Goal: Task Accomplishment & Management: Manage account settings

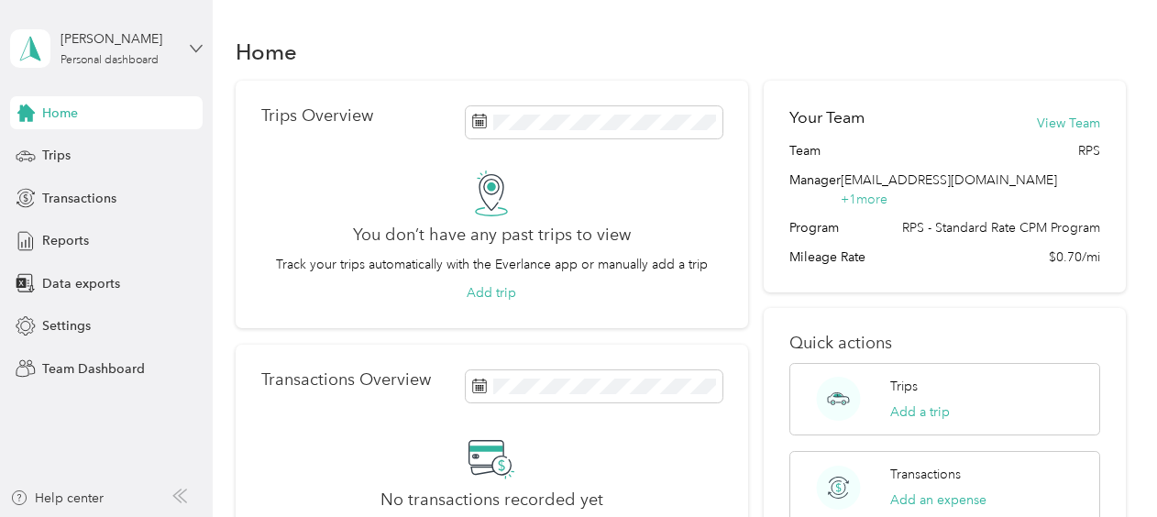
click at [191, 47] on icon at bounding box center [196, 48] width 13 height 13
click at [94, 150] on div "Team dashboard" at bounding box center [76, 150] width 98 height 19
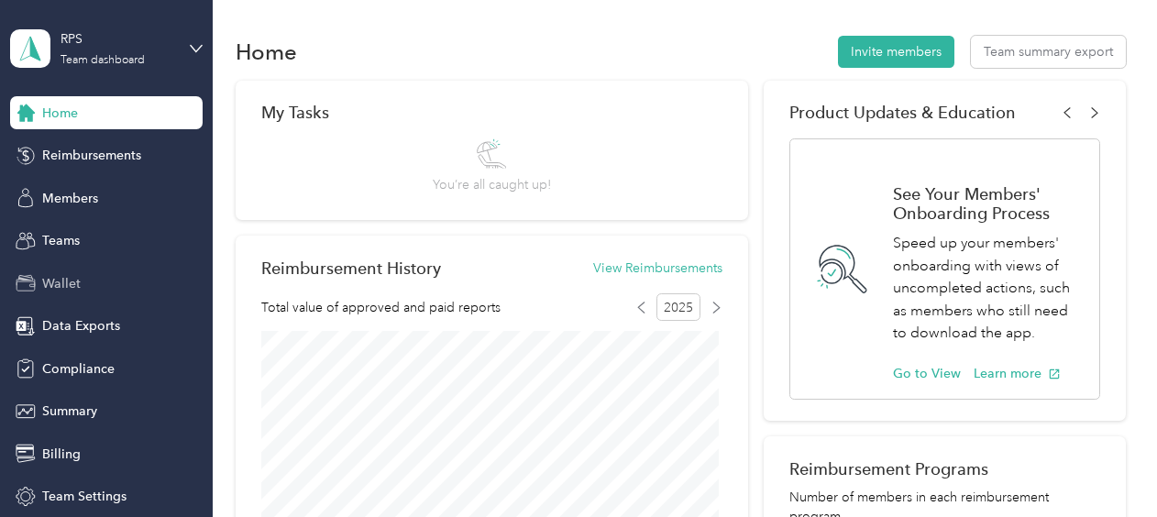
click at [59, 274] on span "Wallet" at bounding box center [61, 283] width 39 height 19
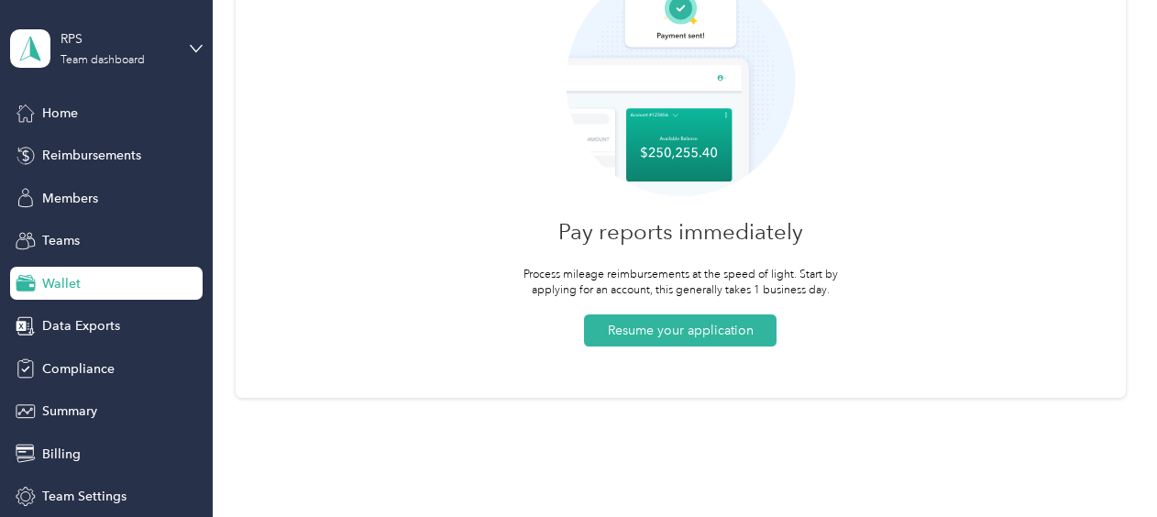
scroll to position [170, 0]
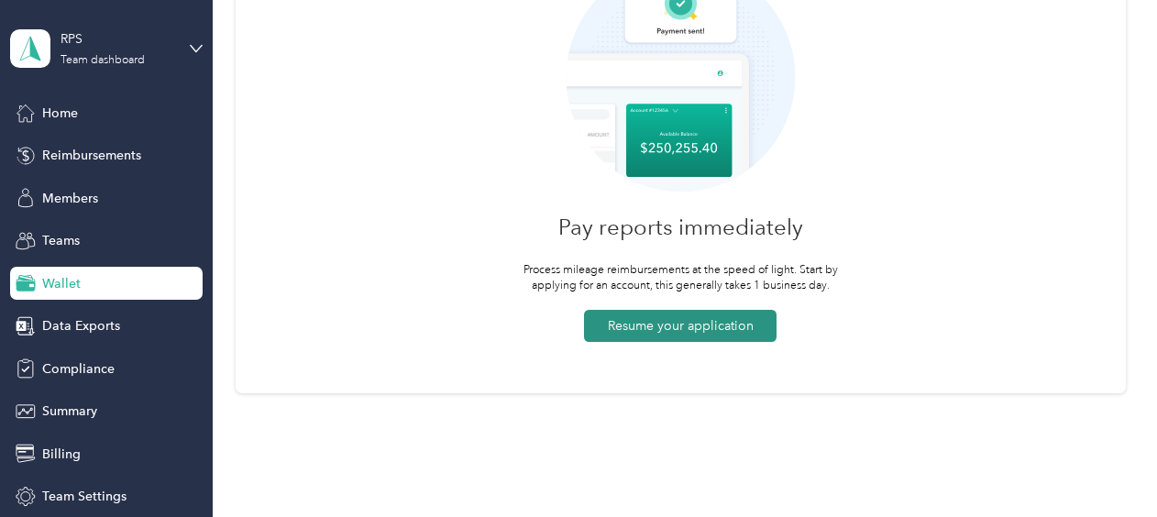
click at [693, 330] on button "Resume your application" at bounding box center [680, 326] width 193 height 32
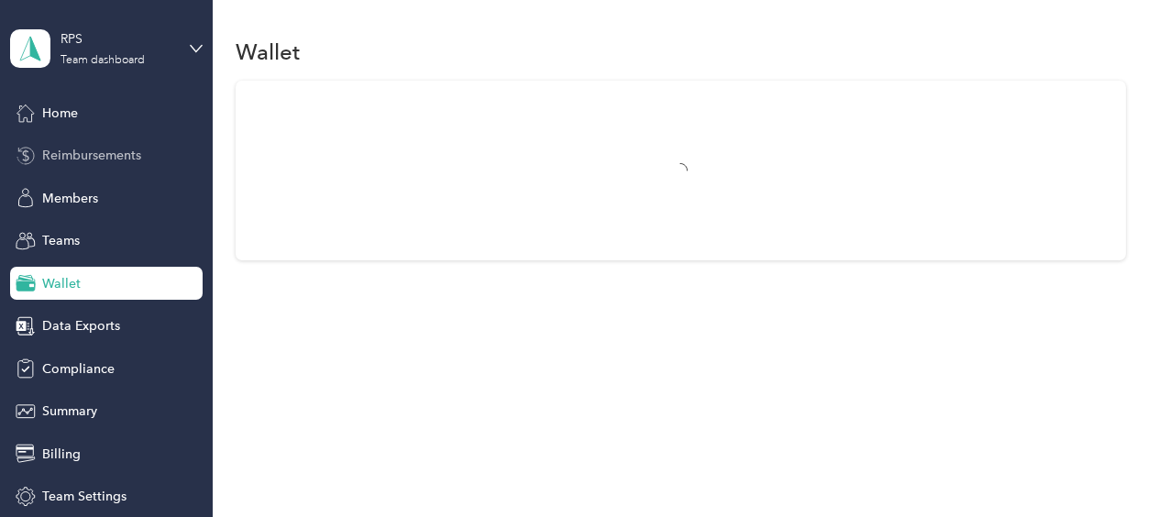
click at [61, 153] on span "Reimbursements" at bounding box center [91, 155] width 99 height 19
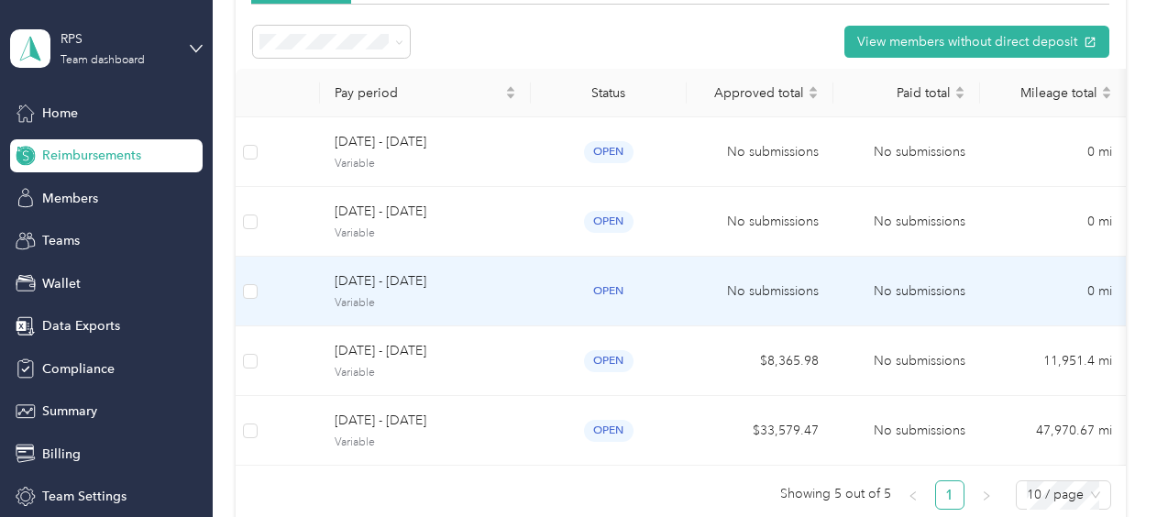
scroll to position [259, 0]
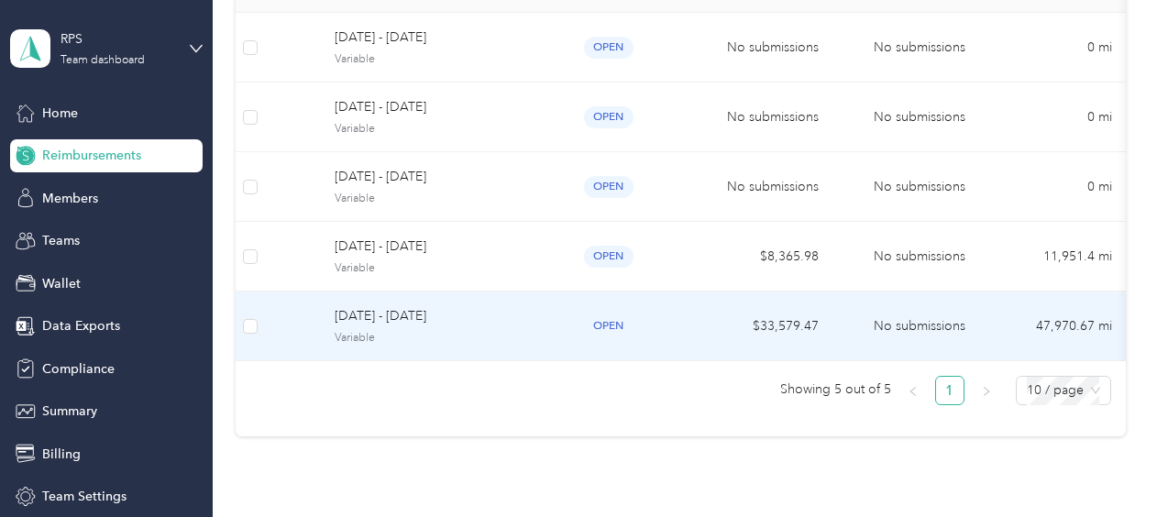
click at [671, 320] on div "open" at bounding box center [608, 325] width 127 height 21
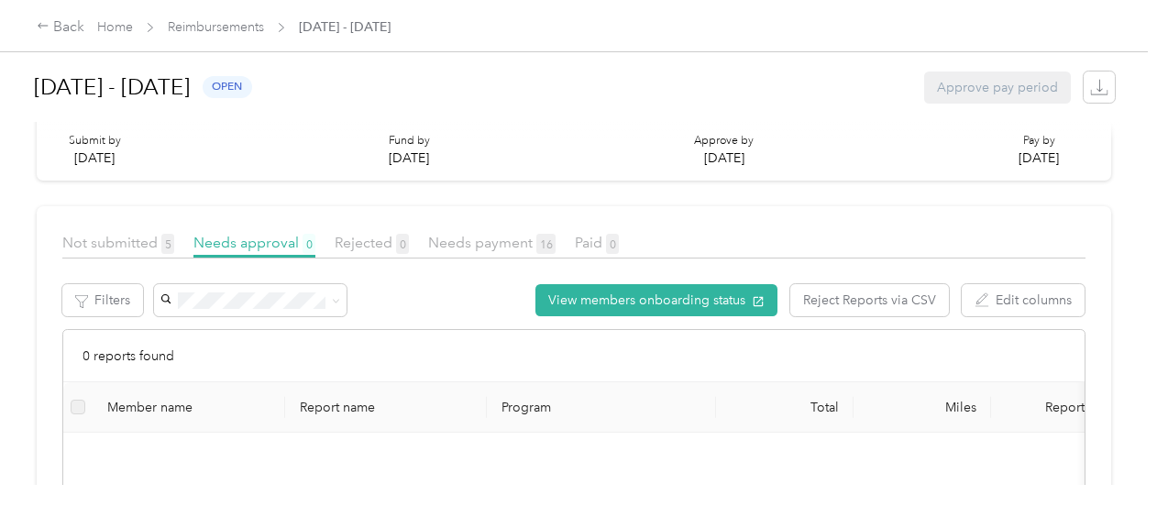
scroll to position [262, 0]
click at [120, 251] on span "Not submitted 5" at bounding box center [118, 242] width 112 height 17
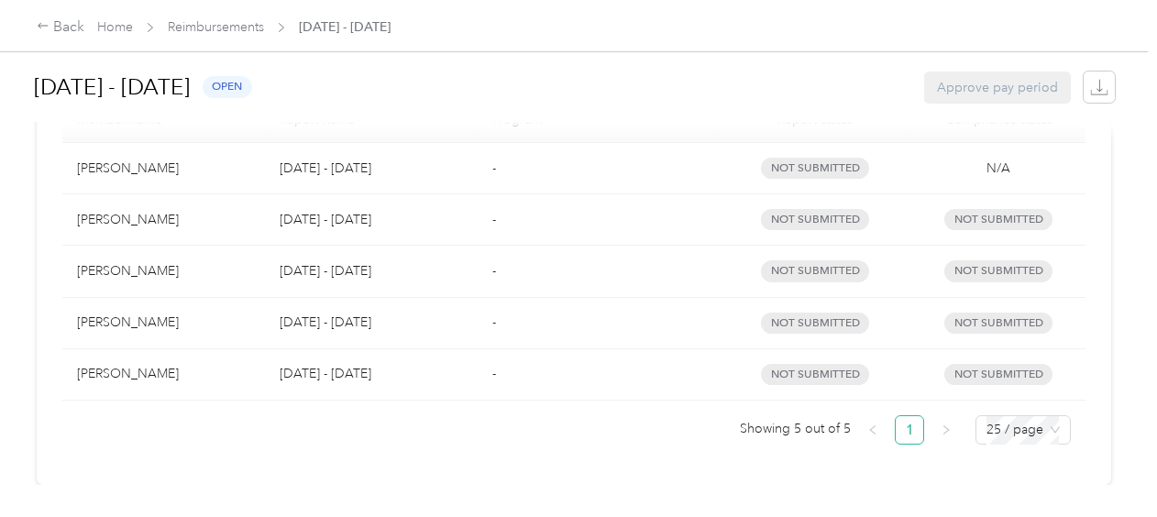
scroll to position [495, 0]
click at [211, 31] on link "Reimbursements" at bounding box center [216, 27] width 96 height 16
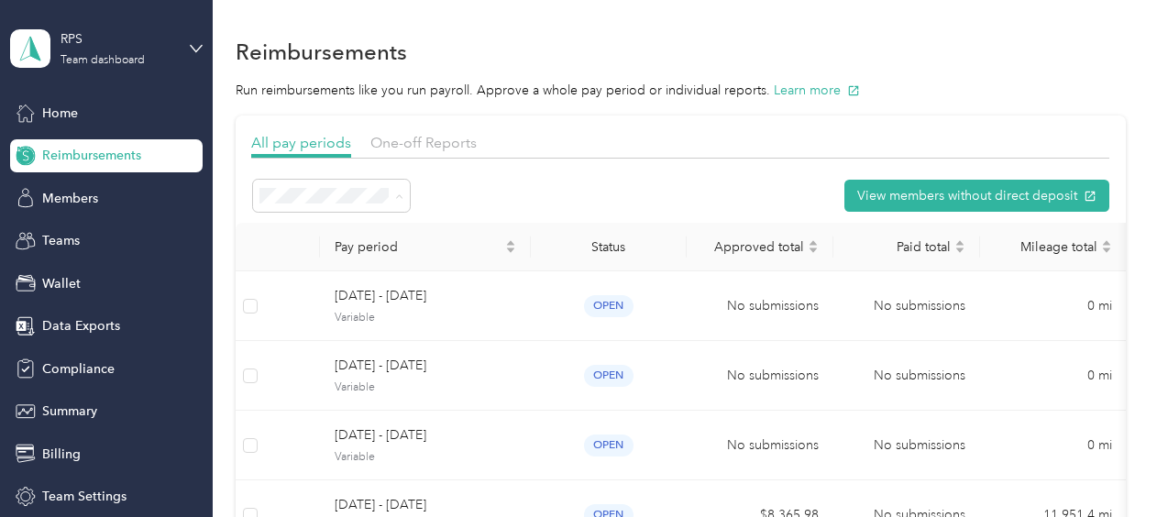
click at [314, 231] on span "All periods" at bounding box center [297, 229] width 63 height 16
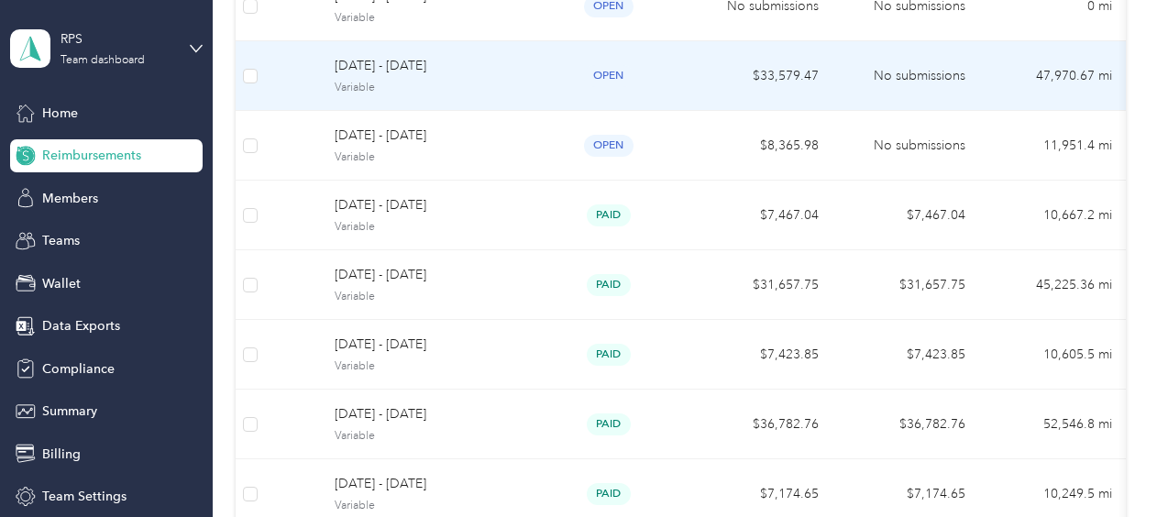
scroll to position [442, 0]
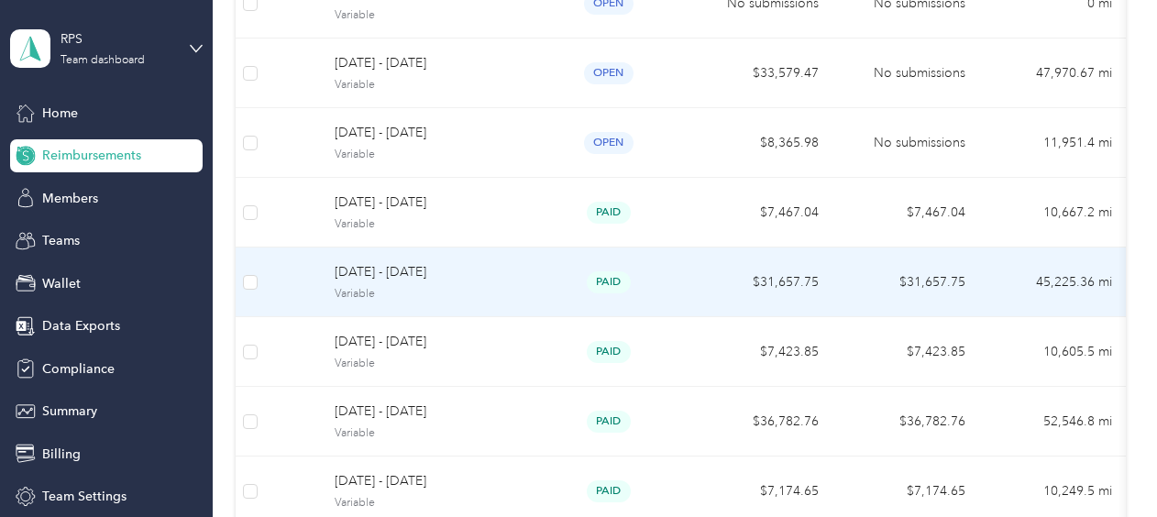
click at [746, 288] on td "$31,657.75" at bounding box center [760, 283] width 147 height 70
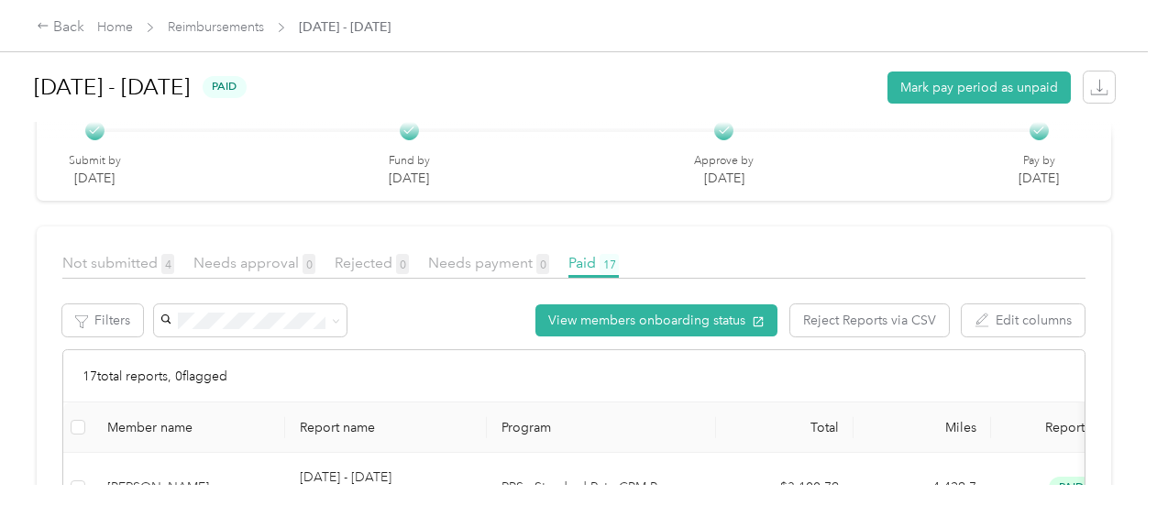
scroll to position [244, 0]
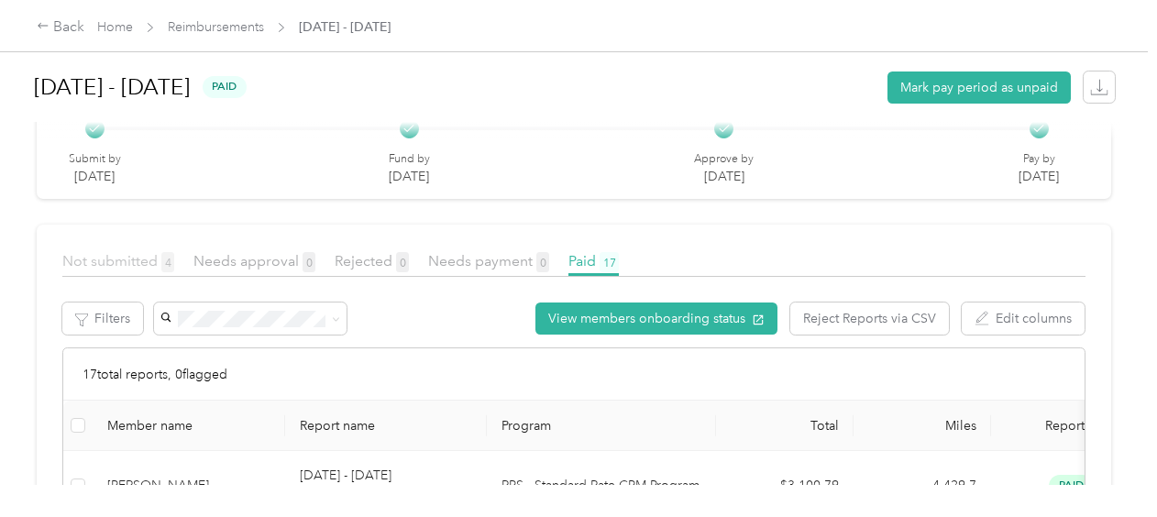
click at [151, 259] on span "Not submitted 4" at bounding box center [118, 260] width 112 height 17
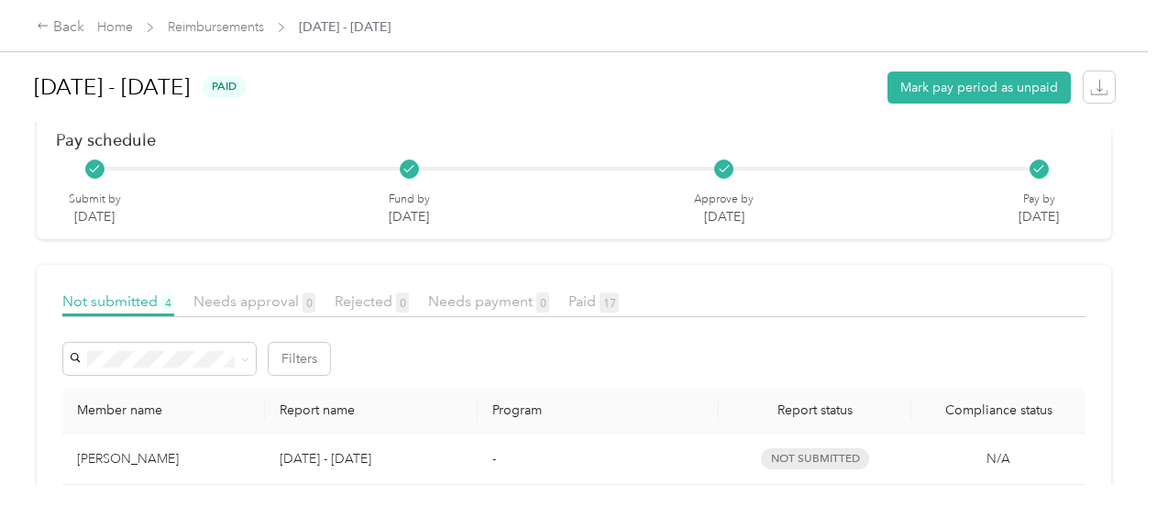
scroll to position [203, 0]
click at [74, 29] on div "Back" at bounding box center [61, 28] width 48 height 22
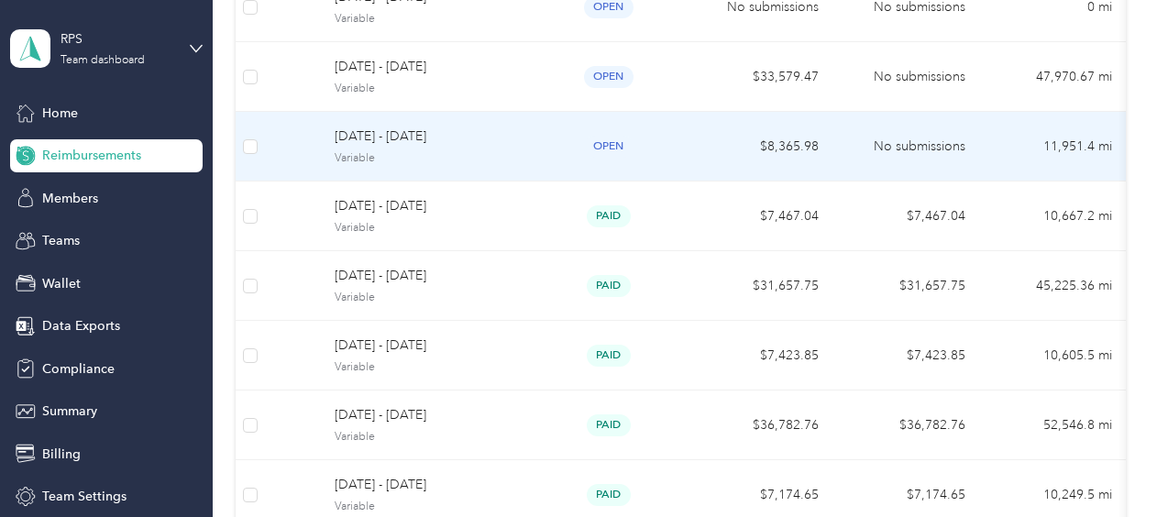
scroll to position [439, 0]
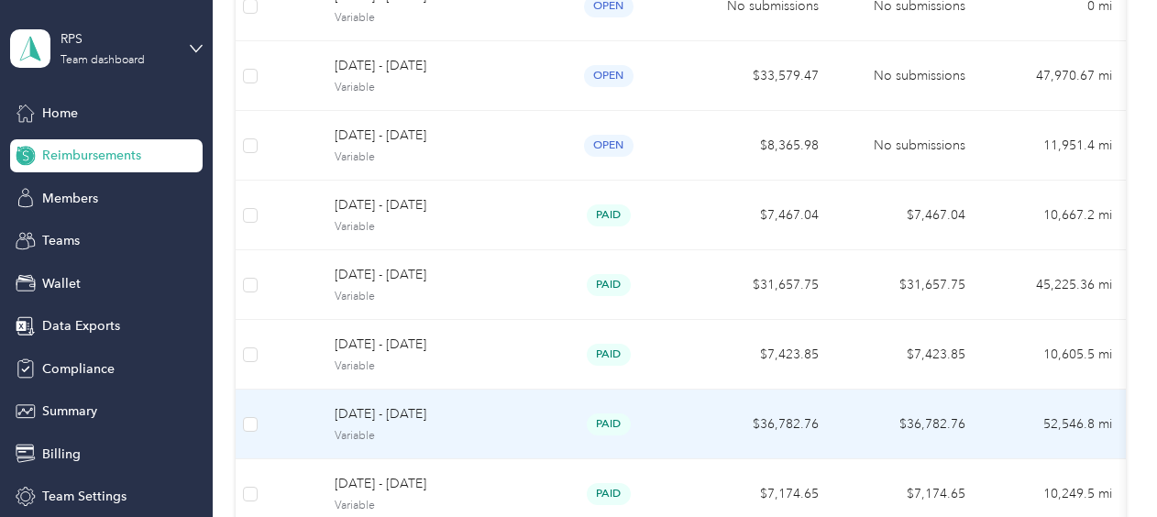
click at [506, 434] on span "Variable" at bounding box center [426, 436] width 182 height 17
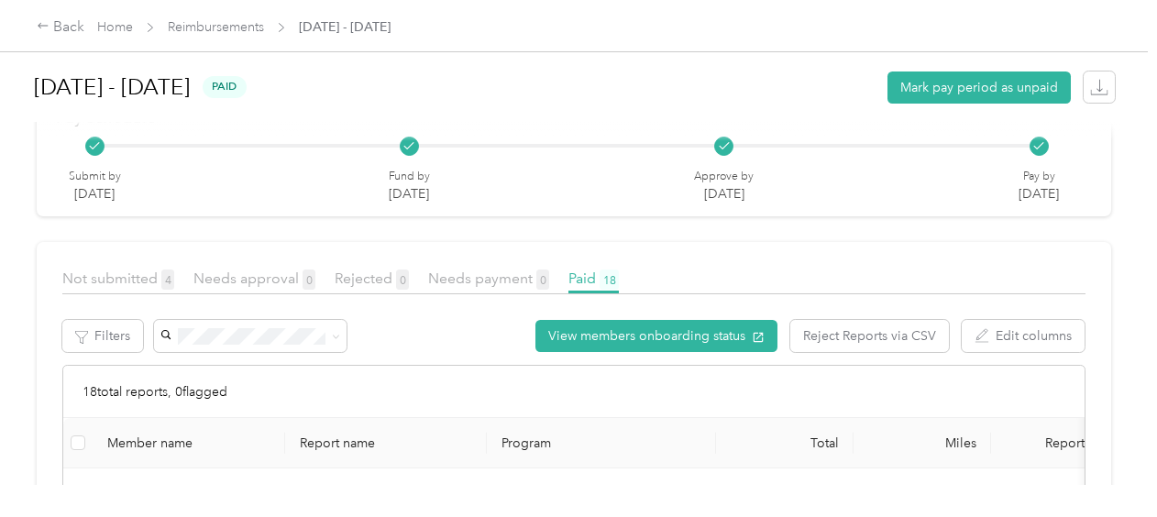
scroll to position [226, 0]
click at [156, 271] on span "Not submitted 4" at bounding box center [118, 278] width 112 height 17
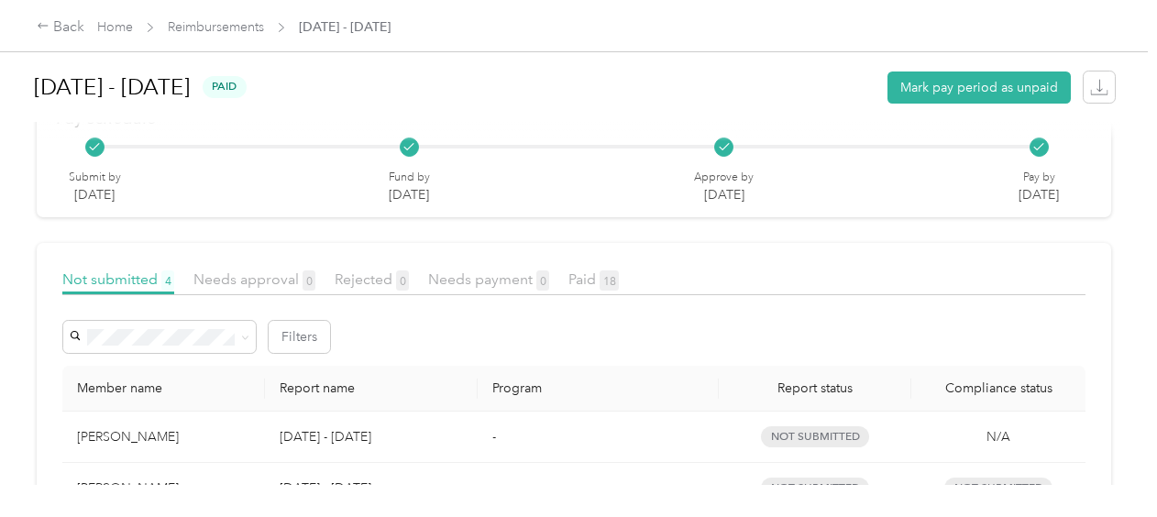
scroll to position [456, 0]
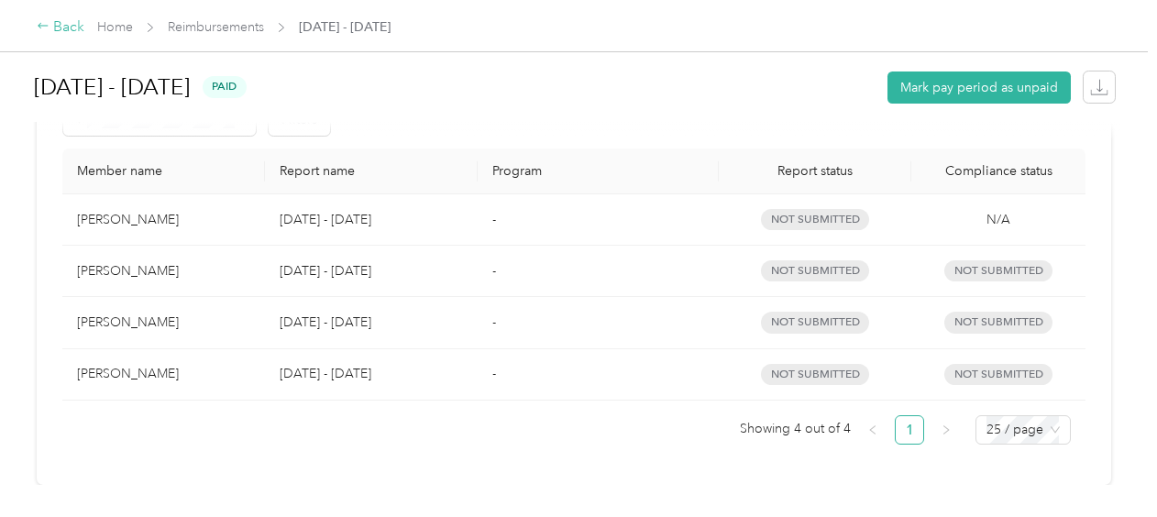
click at [66, 32] on div "Back" at bounding box center [61, 28] width 48 height 22
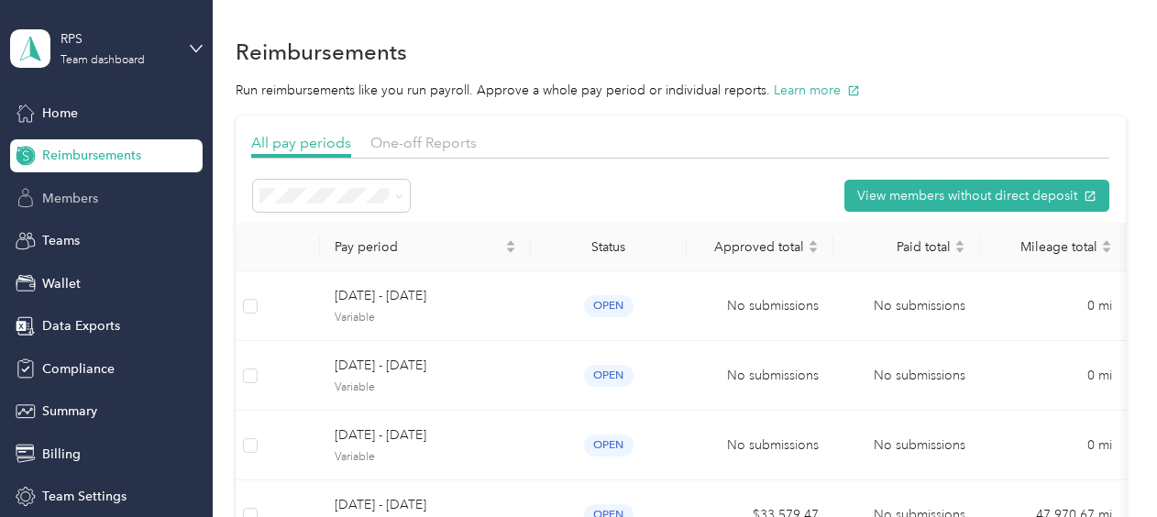
click at [64, 204] on span "Members" at bounding box center [70, 198] width 56 height 19
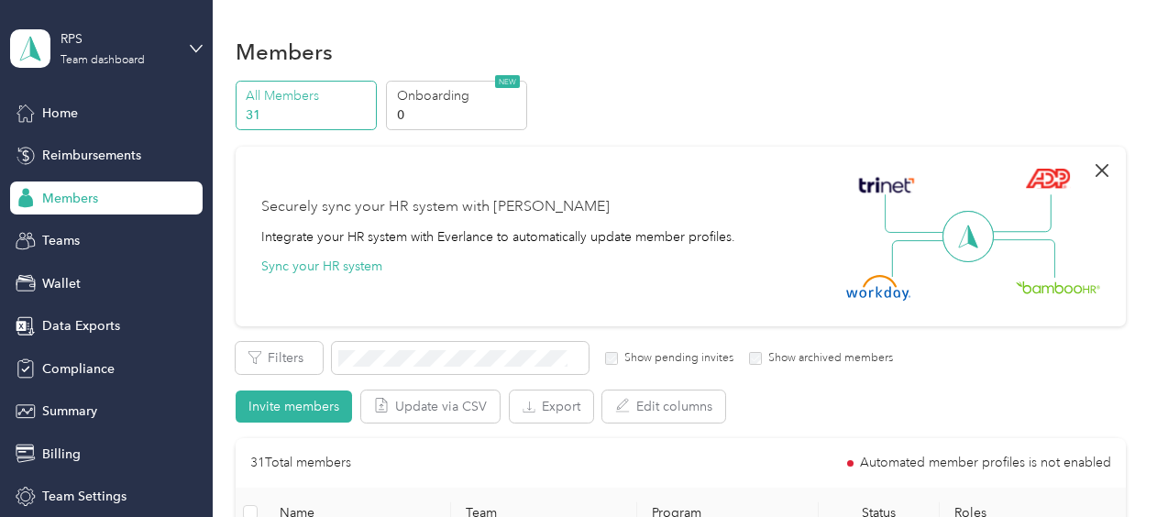
click at [1095, 172] on icon "button" at bounding box center [1102, 171] width 22 height 22
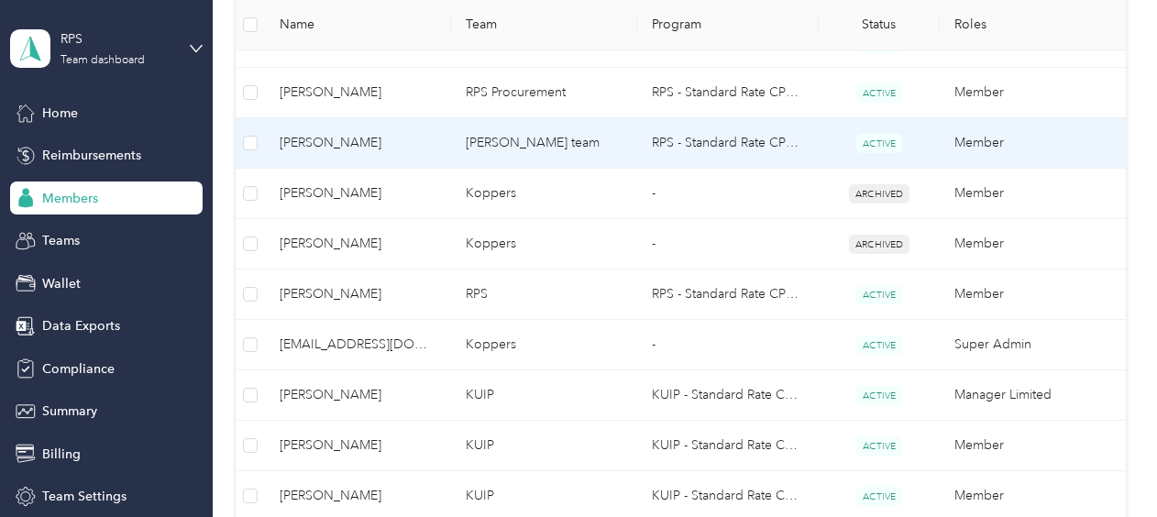
scroll to position [987, 0]
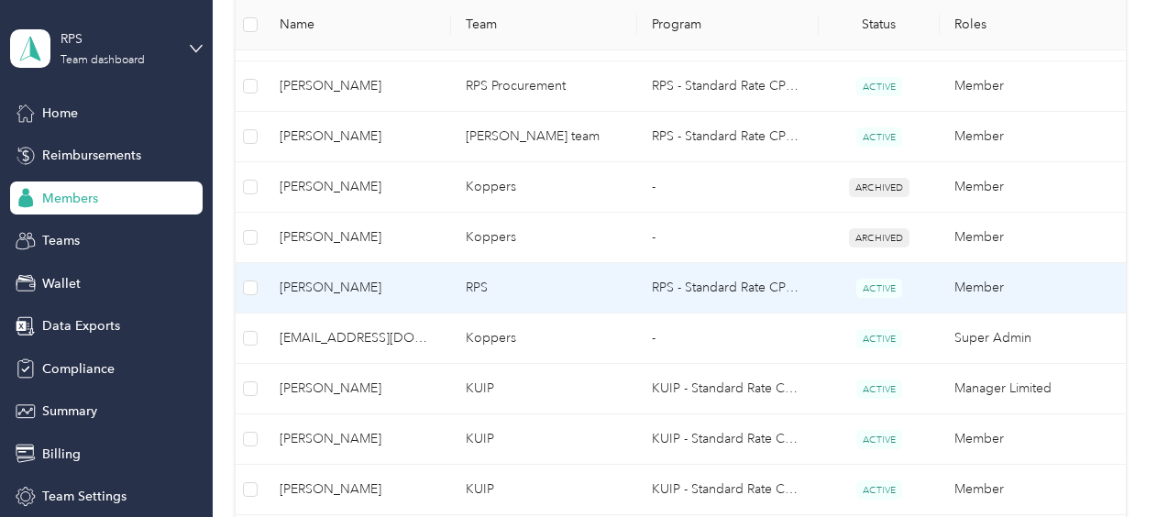
click at [1045, 275] on td "Member" at bounding box center [1033, 288] width 186 height 50
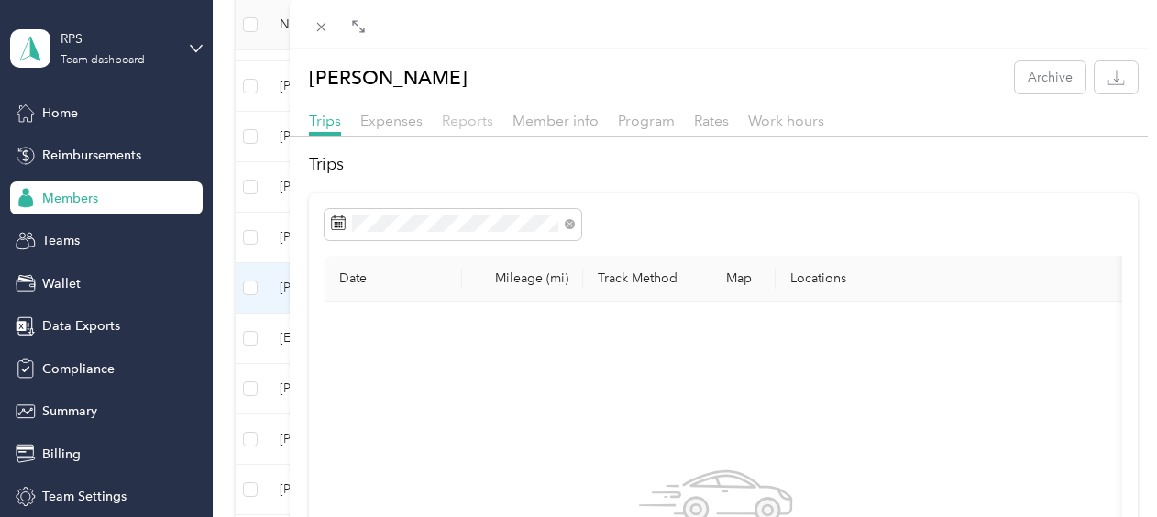
drag, startPoint x: 479, startPoint y: 116, endPoint x: 459, endPoint y: 116, distance: 19.3
click at [459, 116] on span "Reports" at bounding box center [467, 120] width 51 height 17
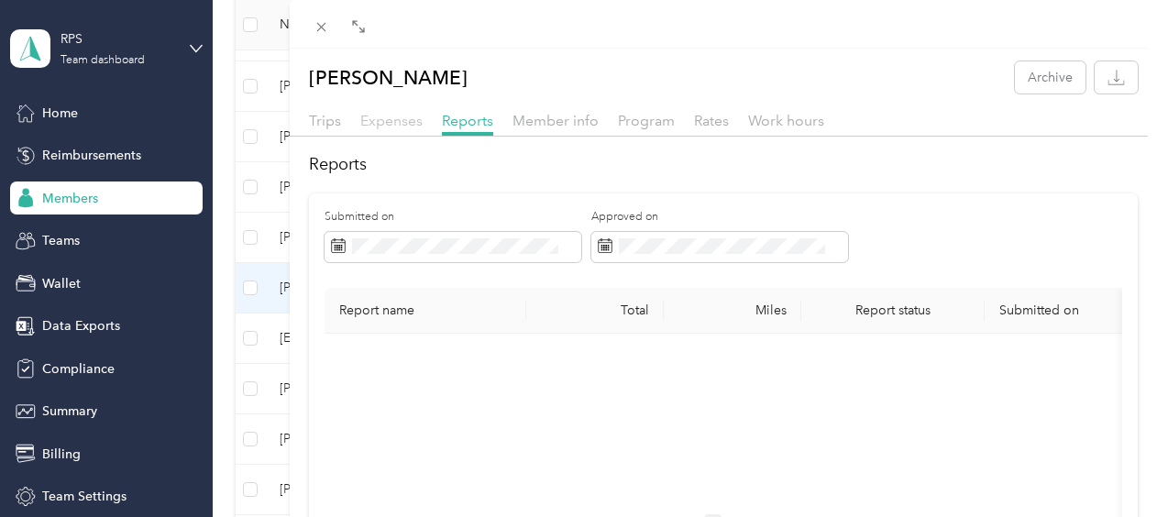
click at [396, 113] on span "Expenses" at bounding box center [391, 120] width 62 height 17
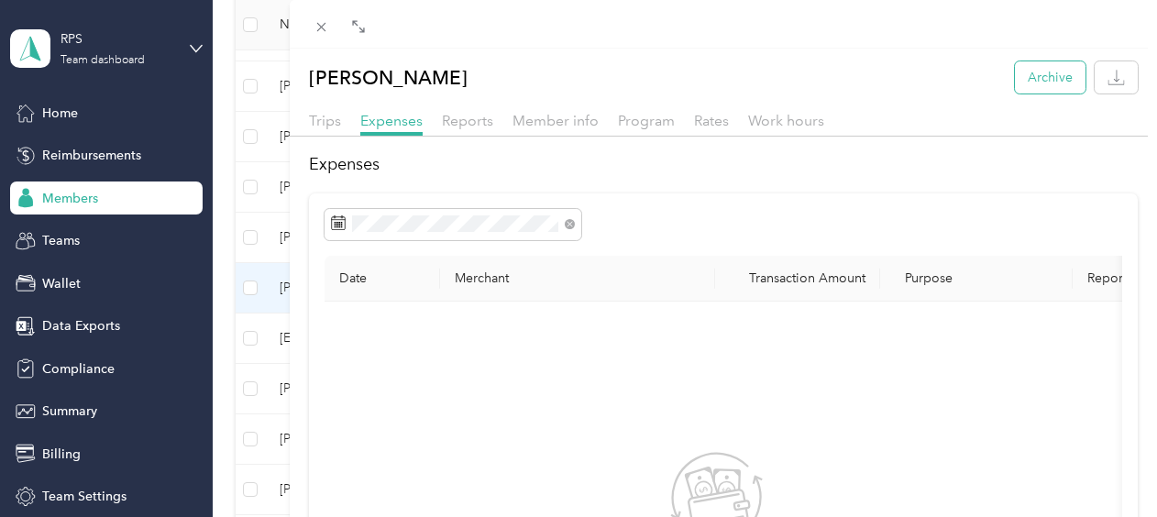
click at [1027, 83] on button "Archive" at bounding box center [1050, 77] width 71 height 32
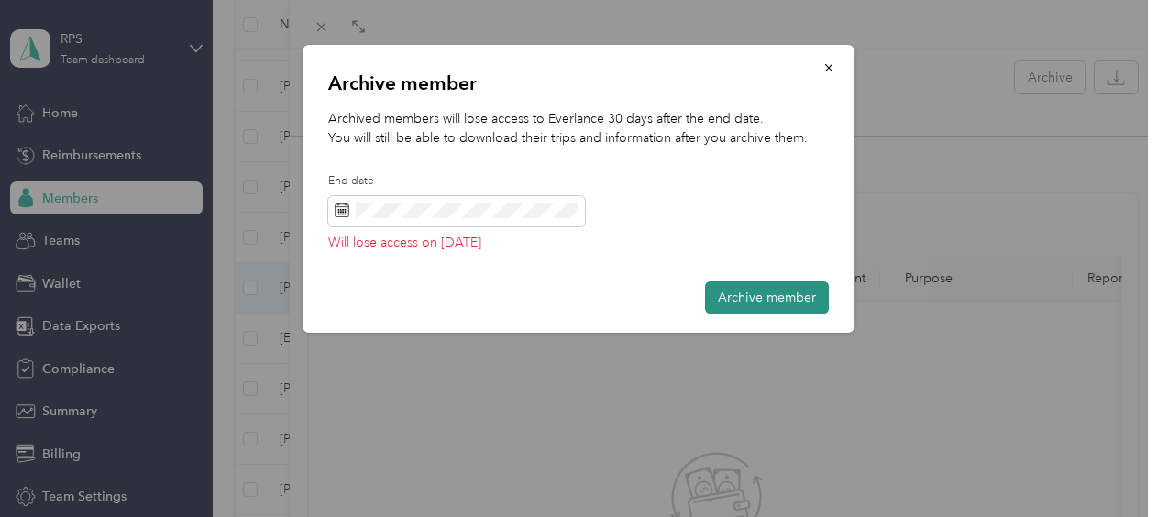
click at [755, 302] on button "Archive member" at bounding box center [767, 297] width 124 height 32
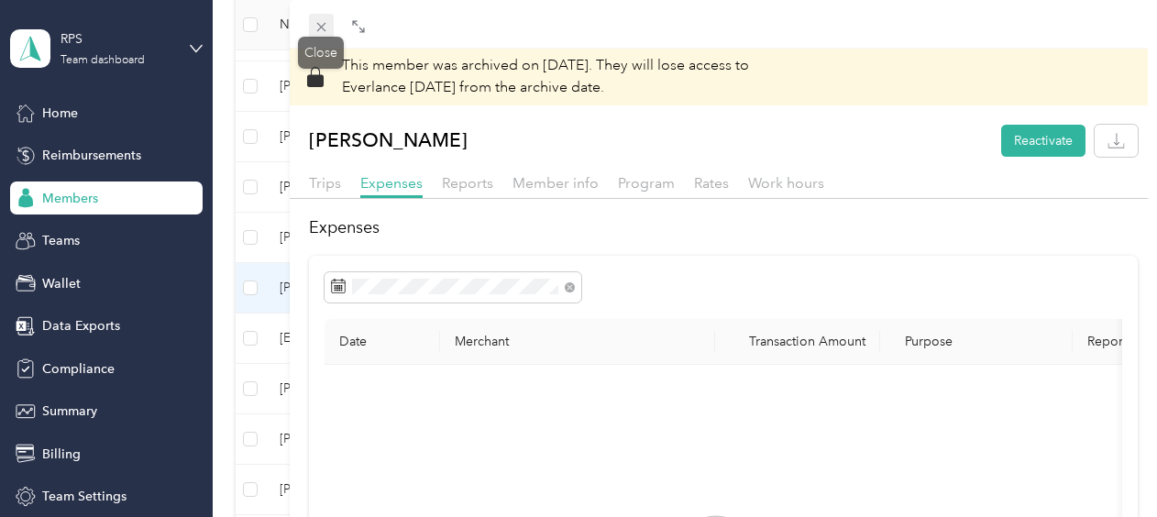
click at [321, 20] on icon at bounding box center [322, 27] width 16 height 16
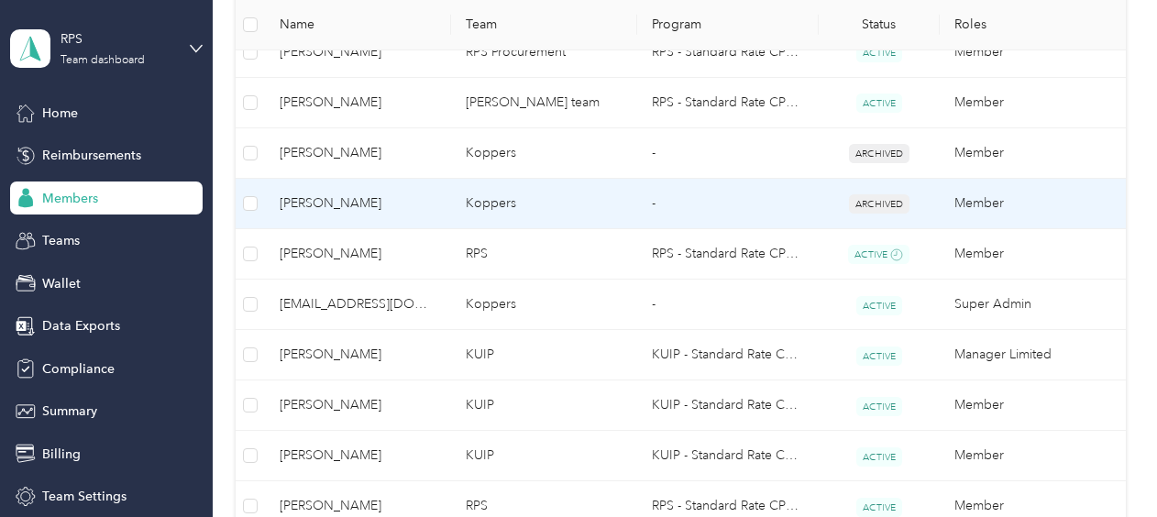
scroll to position [1022, 0]
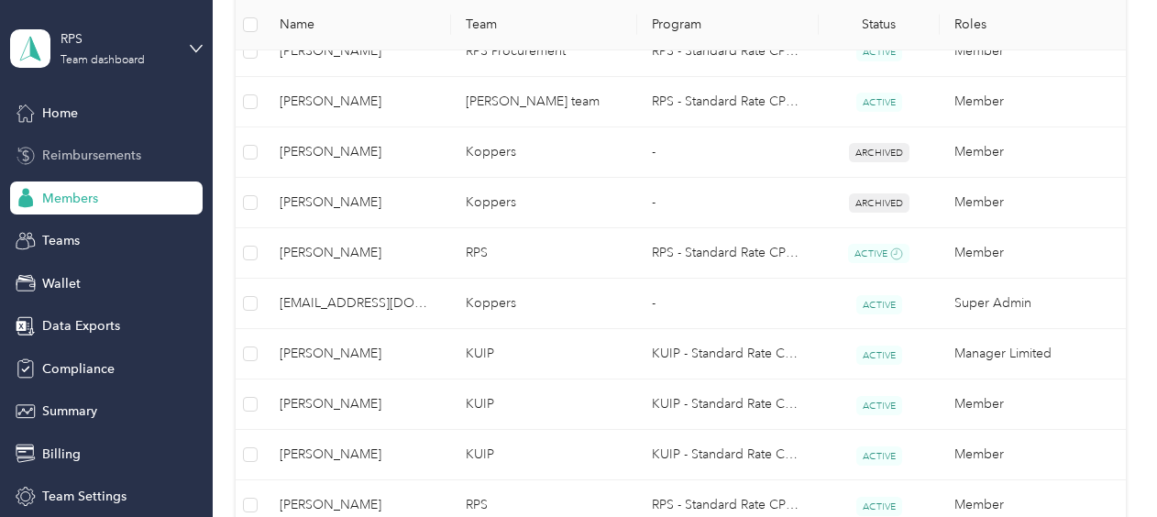
click at [101, 154] on span "Reimbursements" at bounding box center [91, 155] width 99 height 19
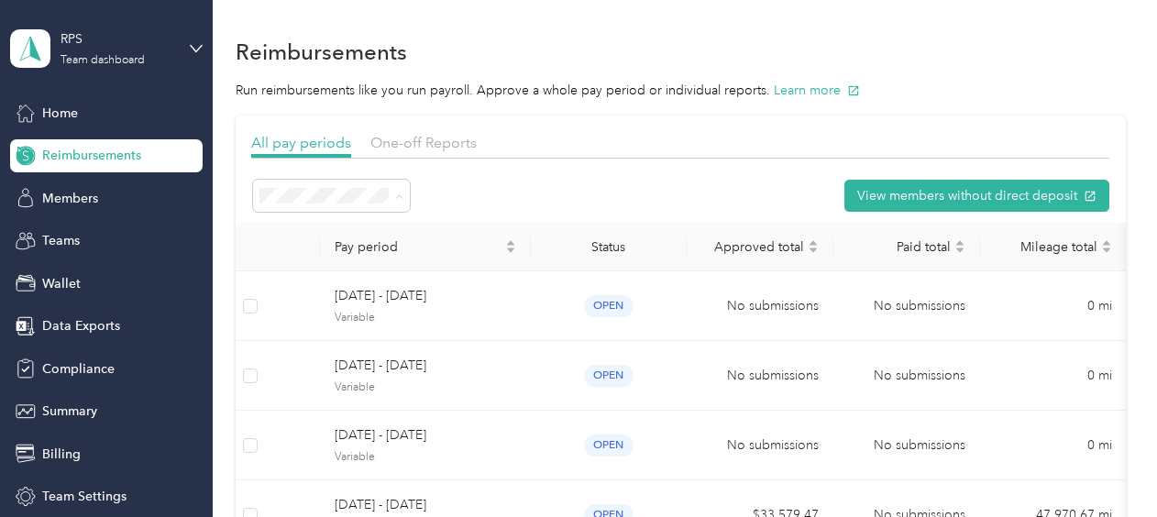
click at [321, 255] on span "Active periods" at bounding box center [308, 261] width 84 height 16
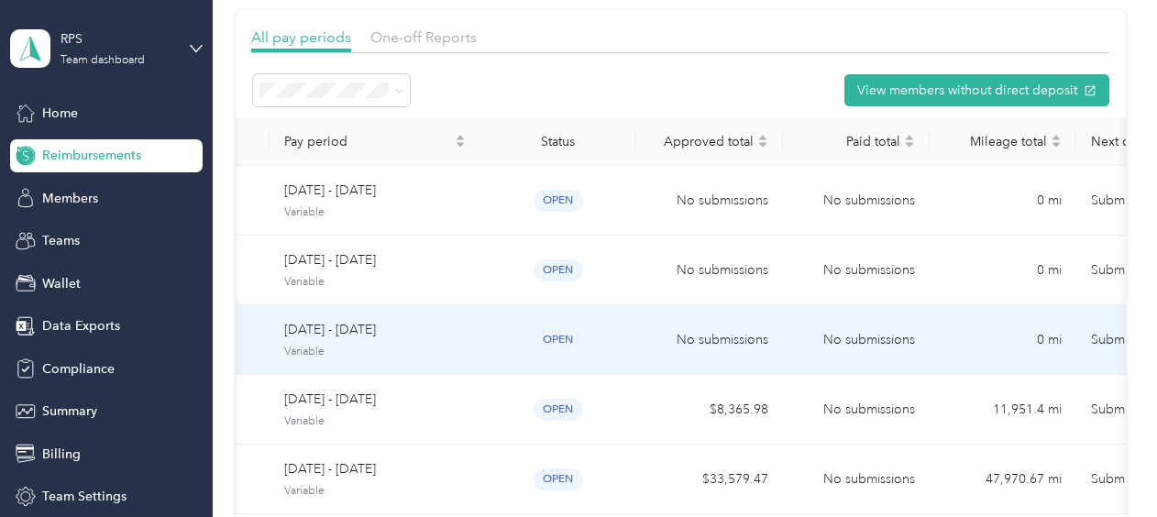
scroll to position [0, 45]
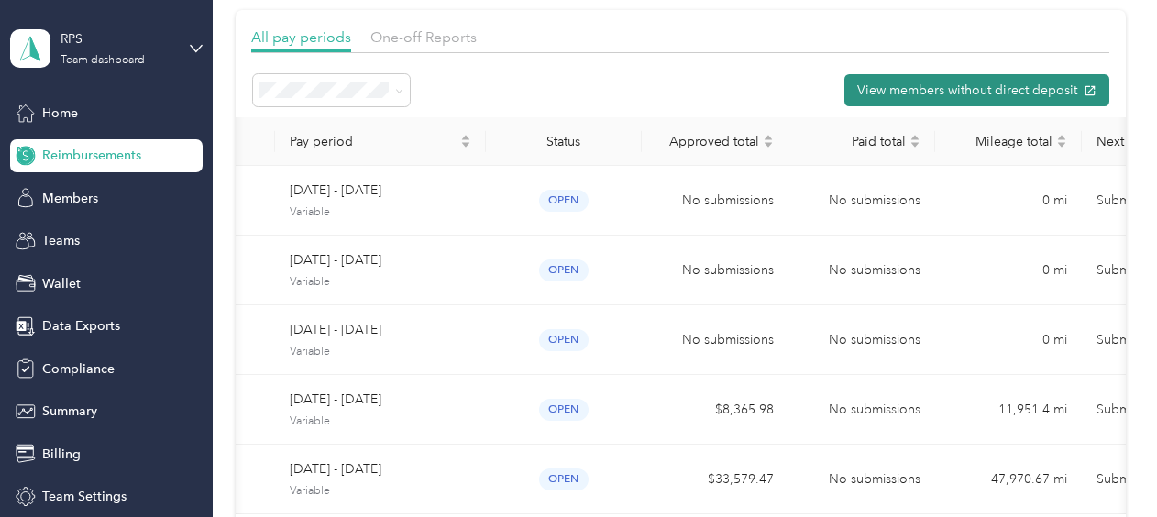
click at [979, 88] on button "View members without direct deposit" at bounding box center [976, 90] width 265 height 32
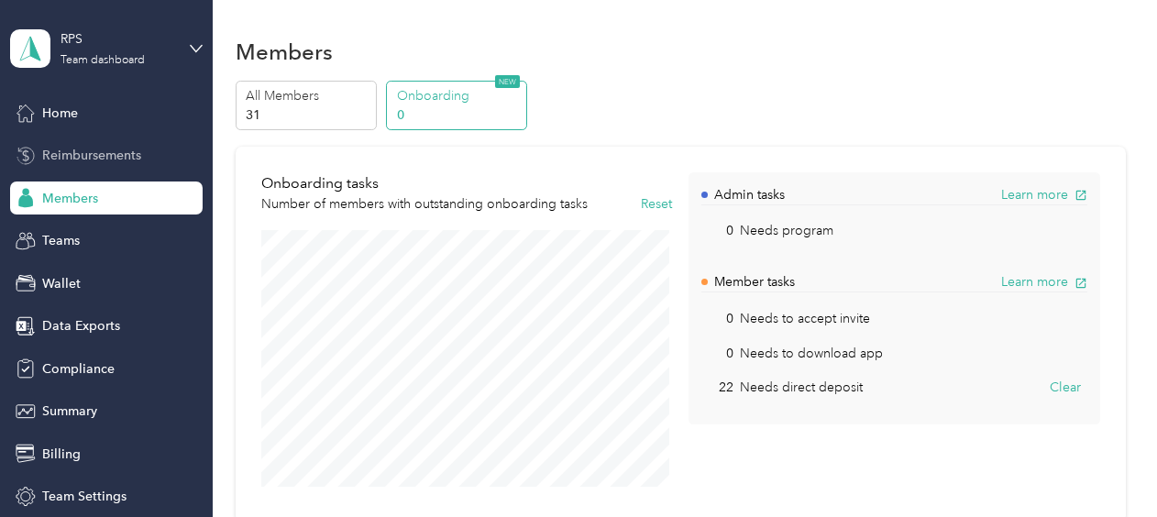
click at [83, 156] on span "Reimbursements" at bounding box center [91, 155] width 99 height 19
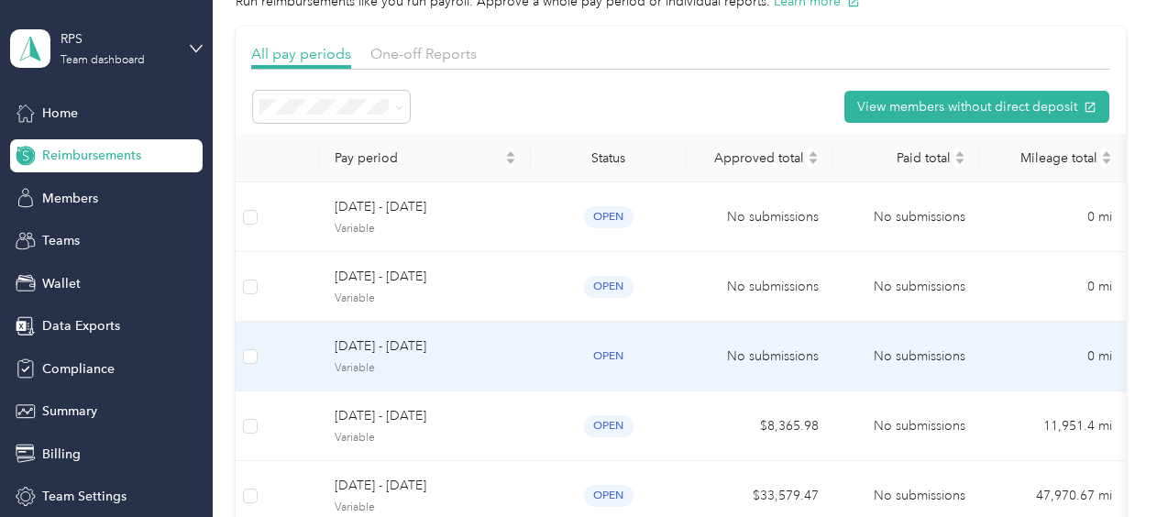
scroll to position [90, 0]
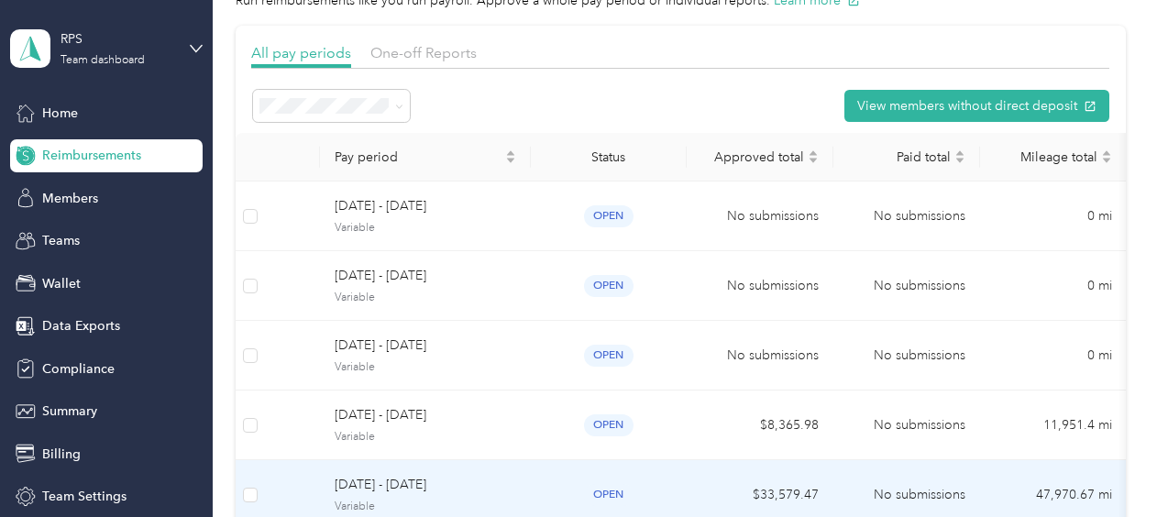
click at [681, 471] on td "open" at bounding box center [609, 495] width 156 height 70
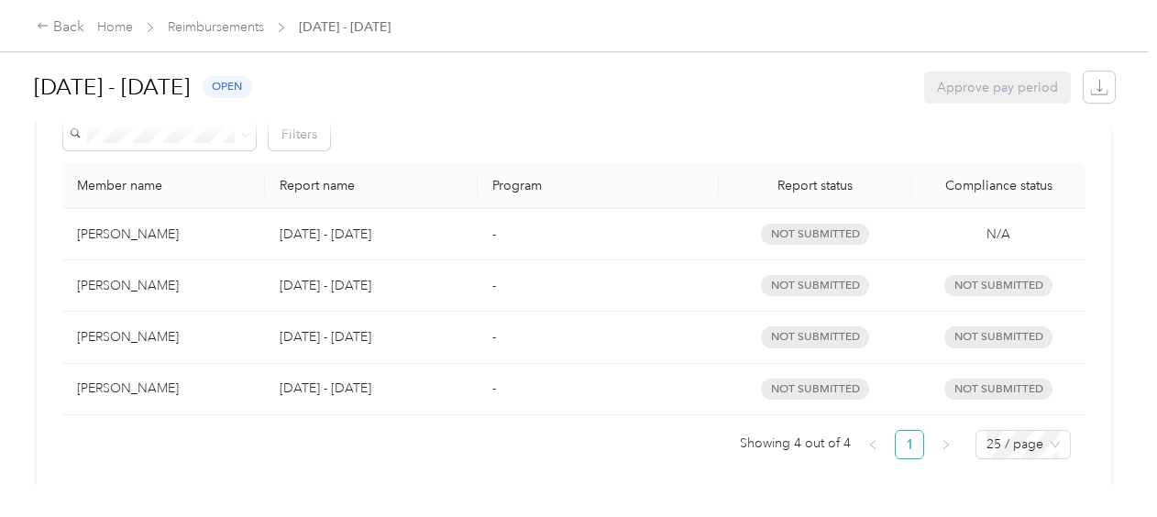
scroll to position [429, 0]
click at [215, 32] on link "Reimbursements" at bounding box center [216, 27] width 96 height 16
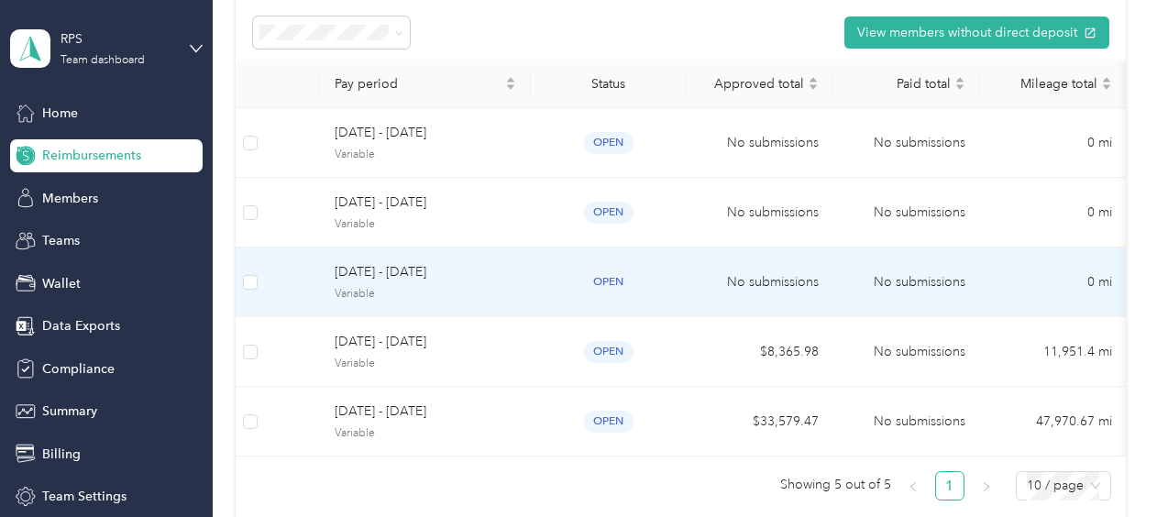
scroll to position [183, 0]
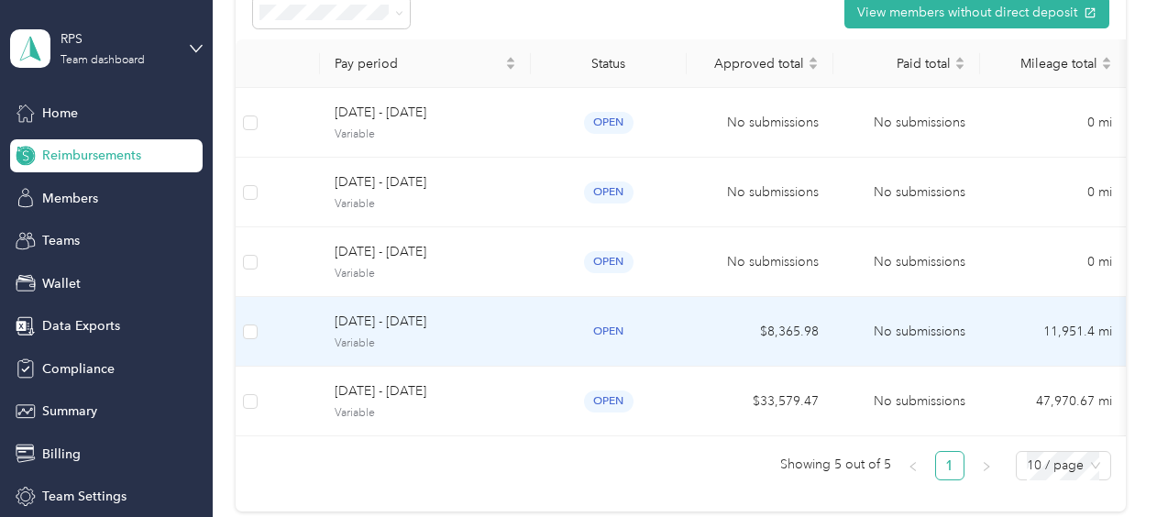
click at [521, 320] on td "September 1 - 30, 2025 Variable" at bounding box center [425, 332] width 211 height 70
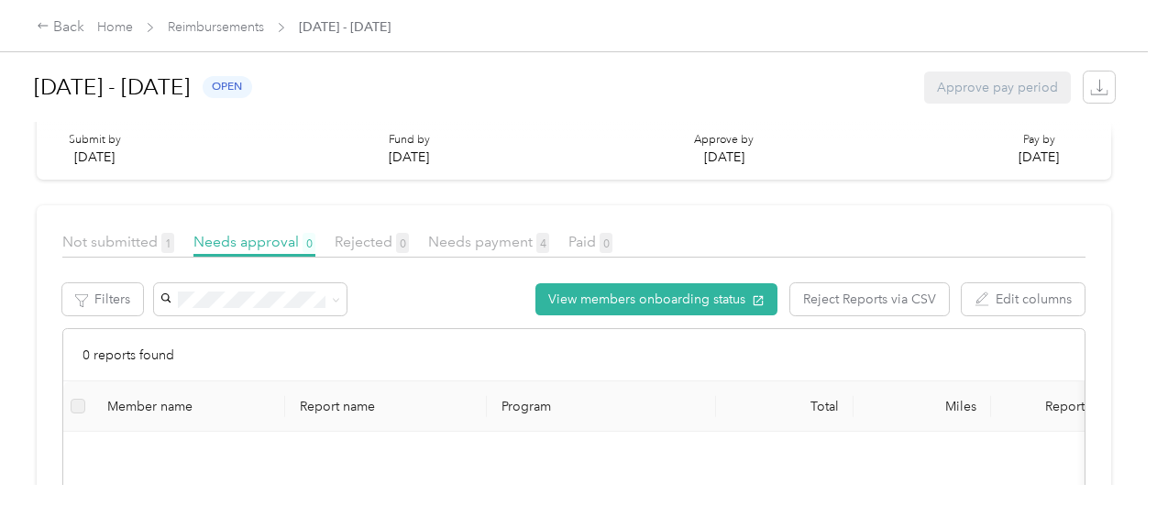
scroll to position [264, 0]
click at [102, 240] on span "Not submitted 1" at bounding box center [118, 240] width 112 height 17
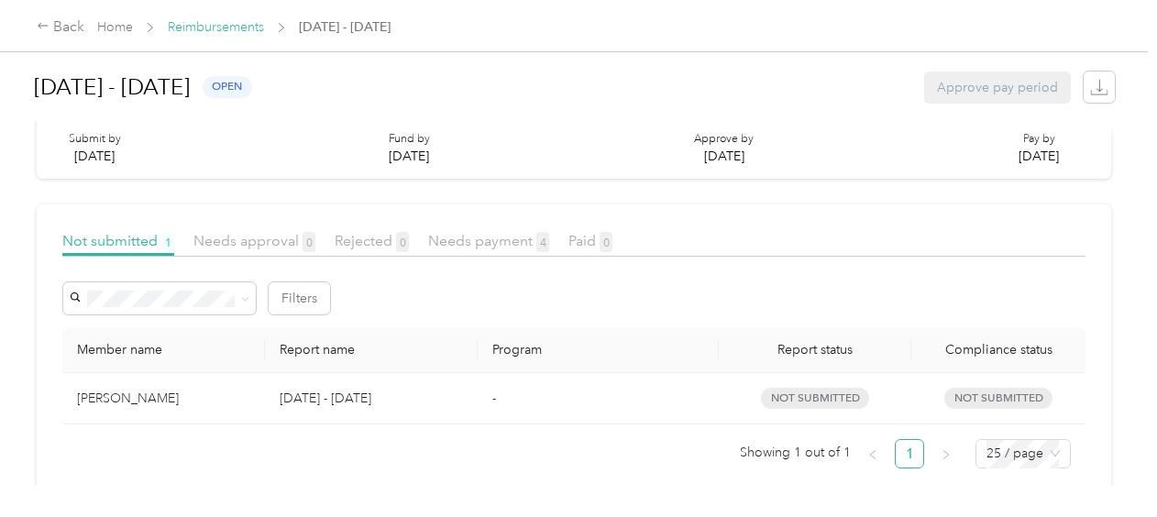
click at [216, 29] on link "Reimbursements" at bounding box center [216, 27] width 96 height 16
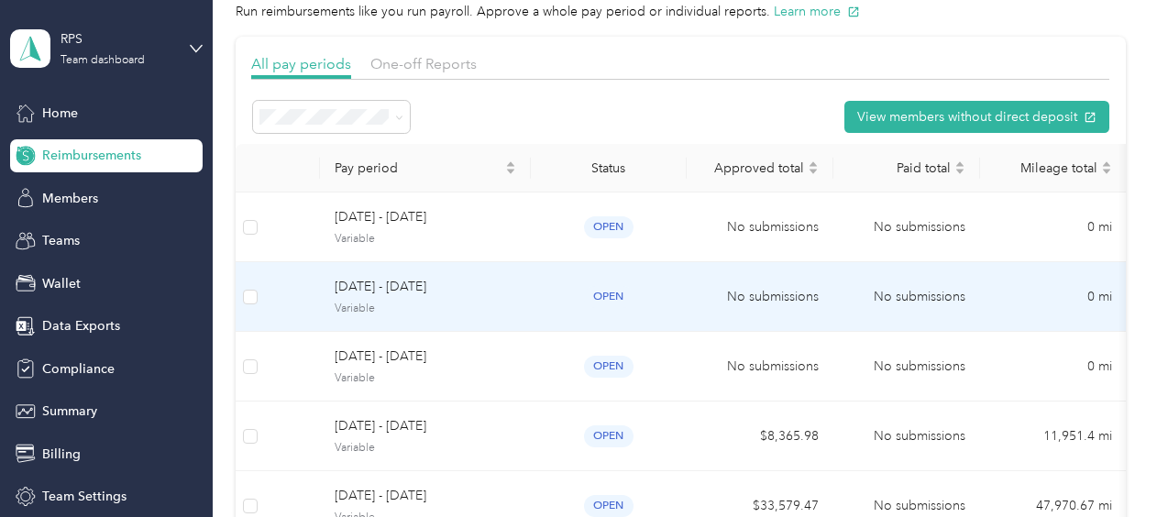
scroll to position [83, 0]
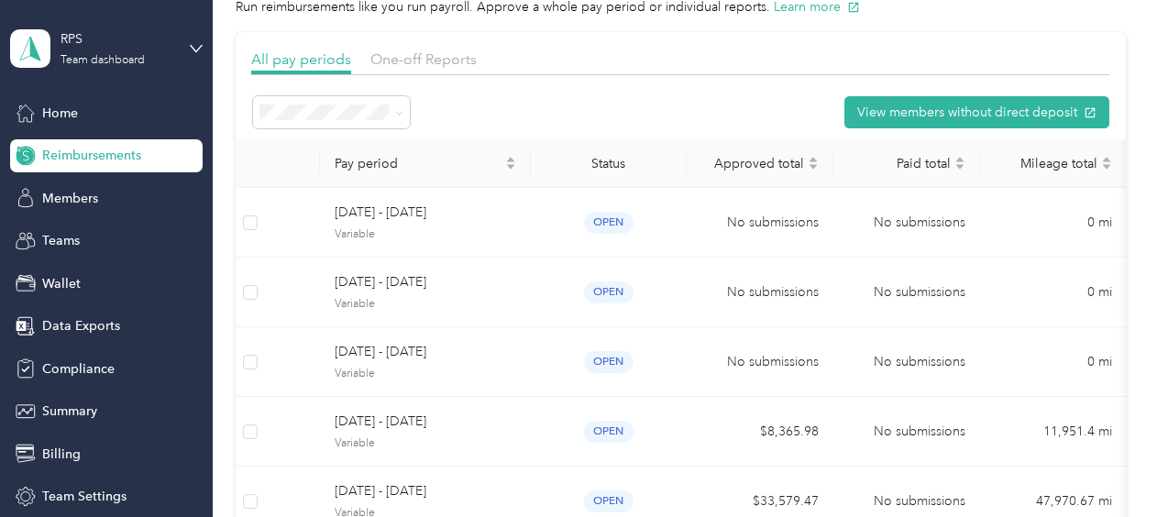
click at [308, 142] on span "All periods" at bounding box center [297, 145] width 63 height 16
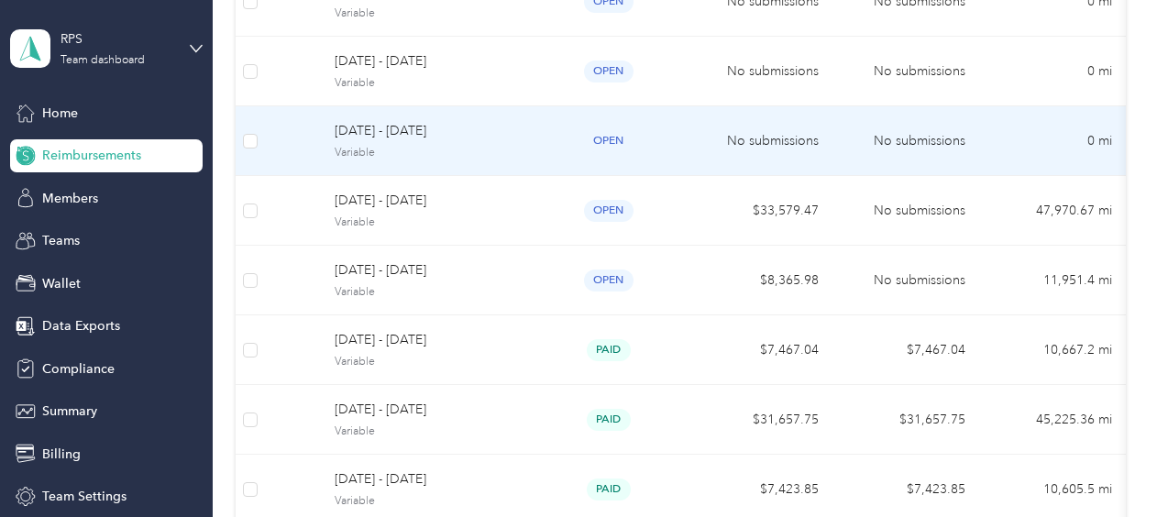
scroll to position [306, 0]
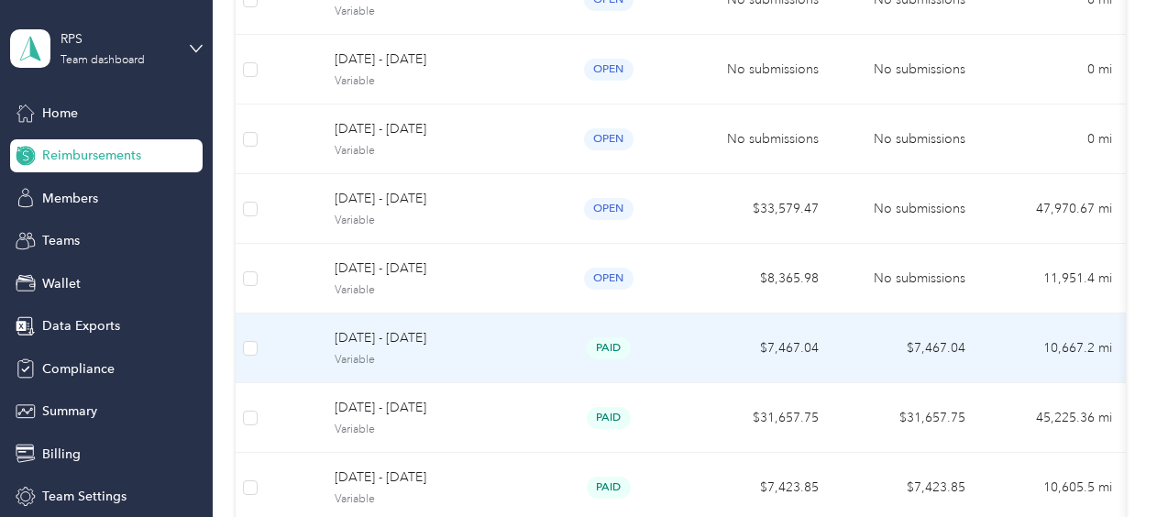
click at [719, 350] on td "$7,467.04" at bounding box center [760, 349] width 147 height 70
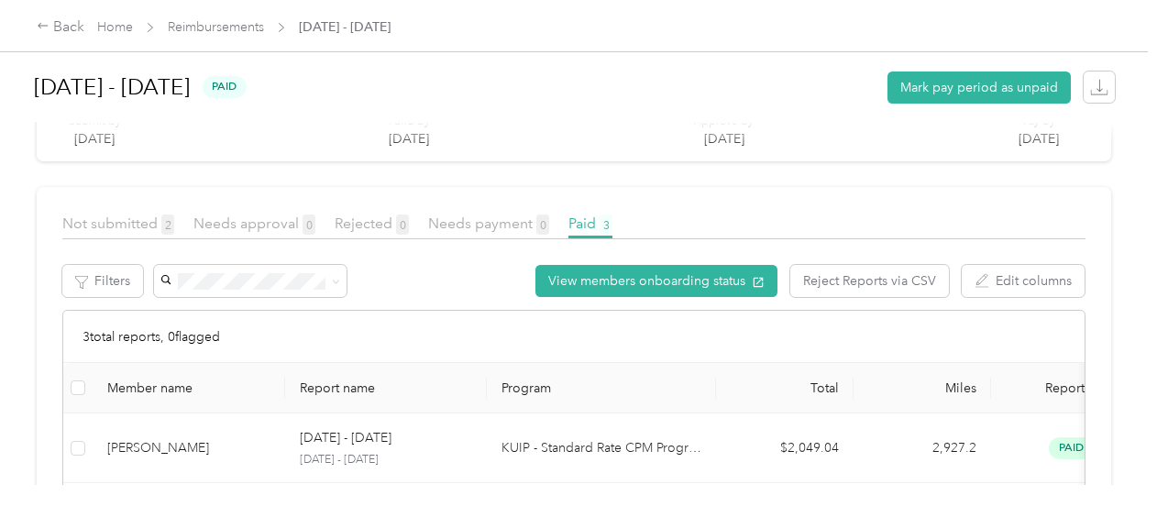
scroll to position [303, 0]
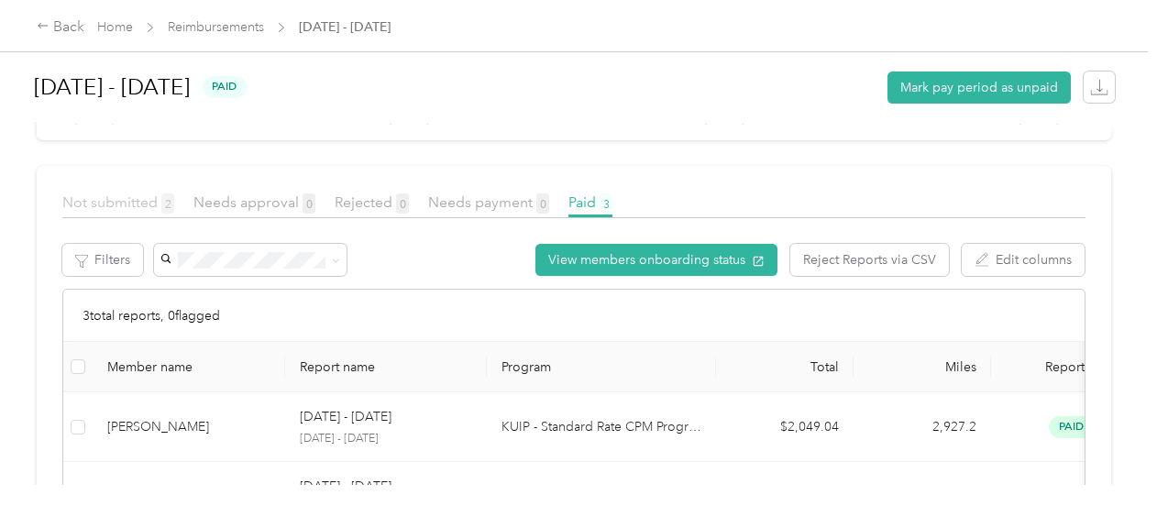
click at [110, 202] on span "Not submitted 2" at bounding box center [118, 201] width 112 height 17
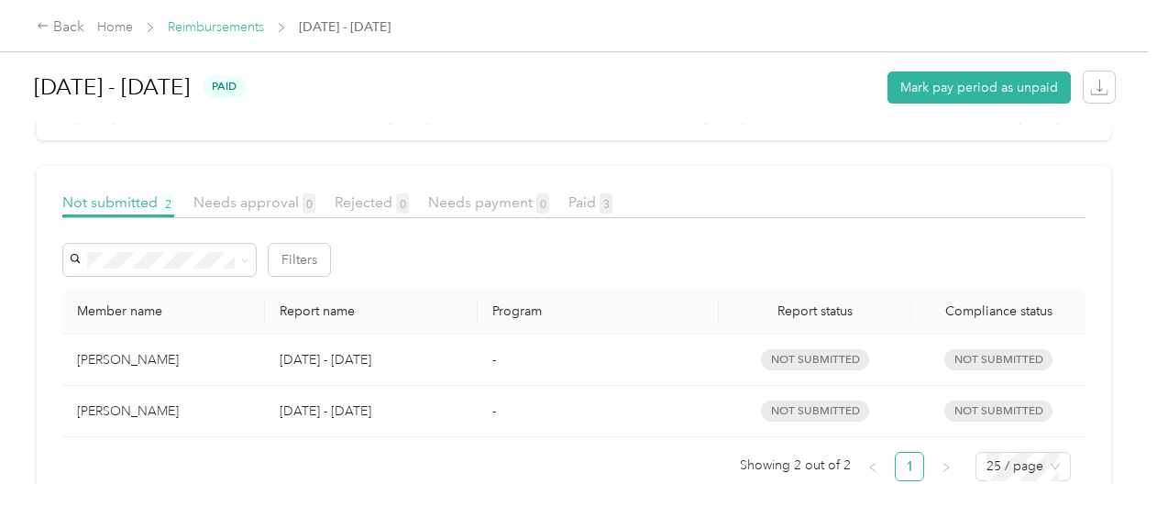
click at [205, 29] on link "Reimbursements" at bounding box center [216, 27] width 96 height 16
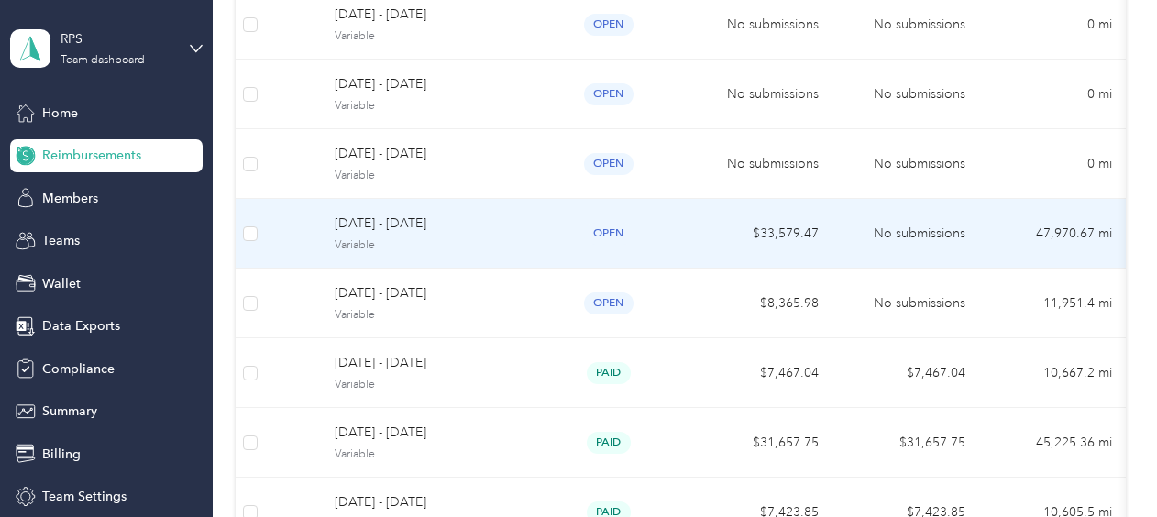
scroll to position [279, 0]
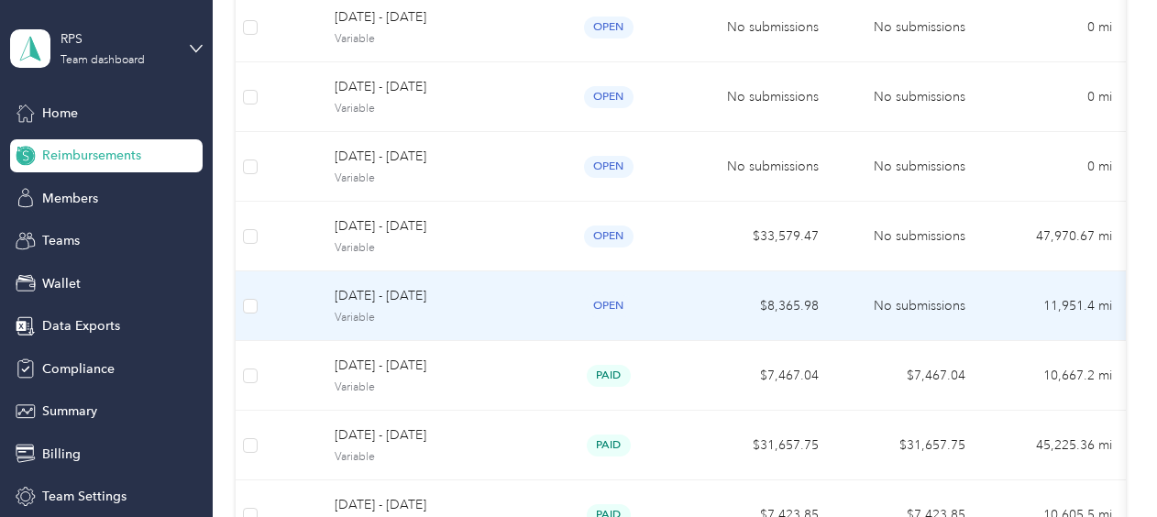
click at [684, 292] on td "open" at bounding box center [609, 306] width 156 height 70
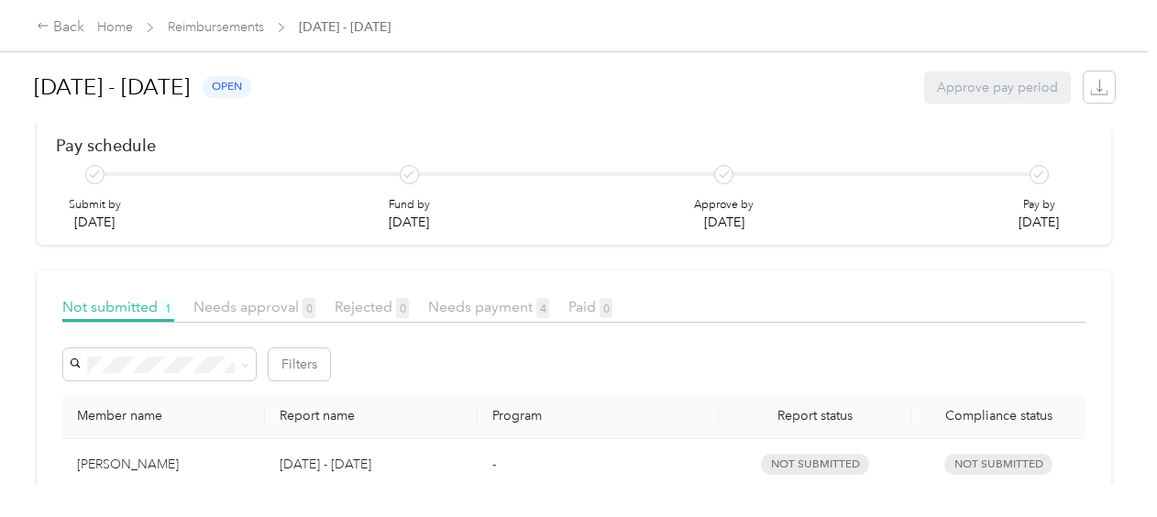
scroll to position [216, 0]
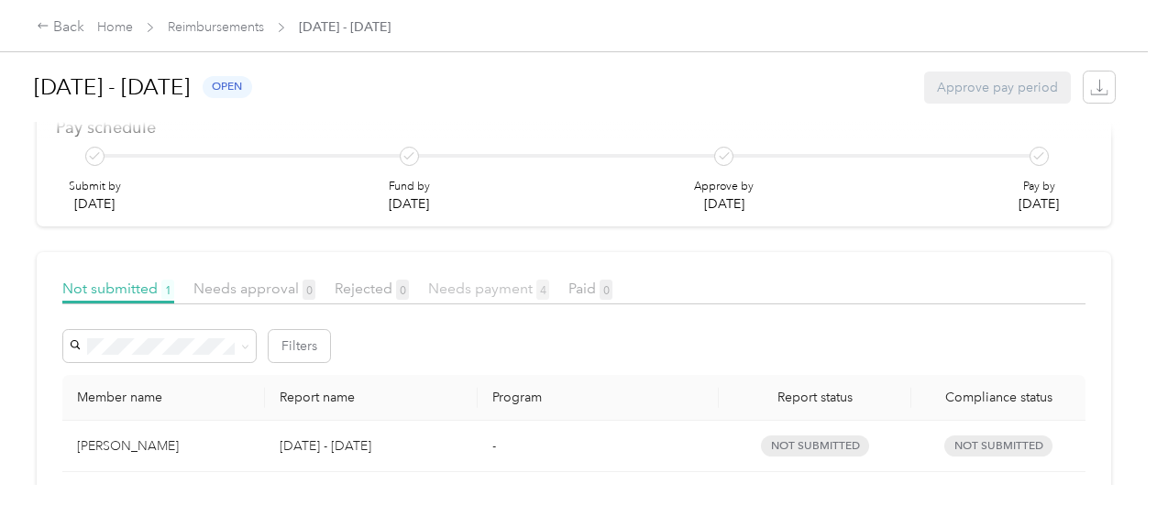
click at [494, 289] on span "Needs payment 4" at bounding box center [488, 288] width 121 height 17
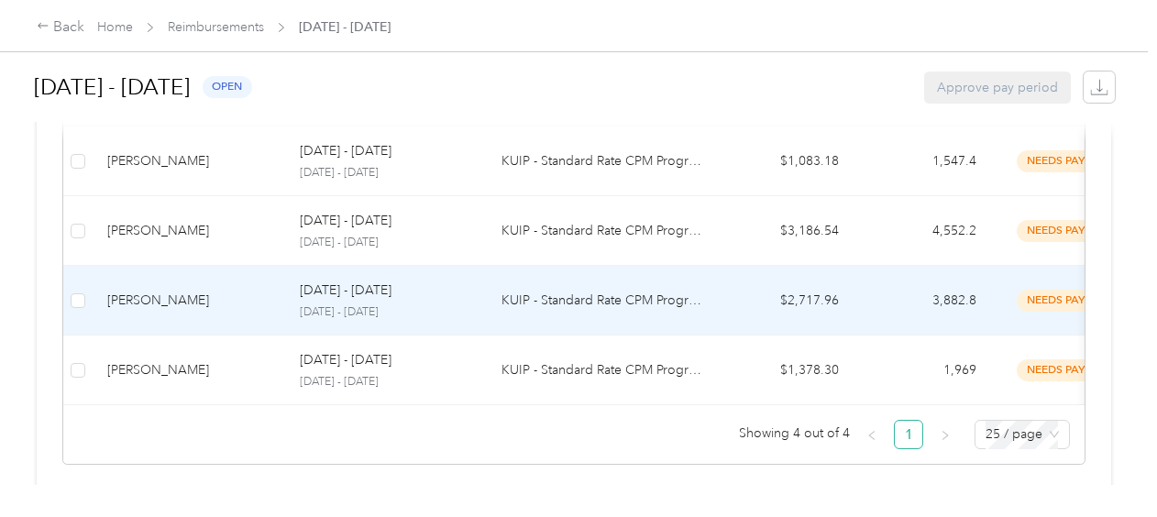
scroll to position [588, 0]
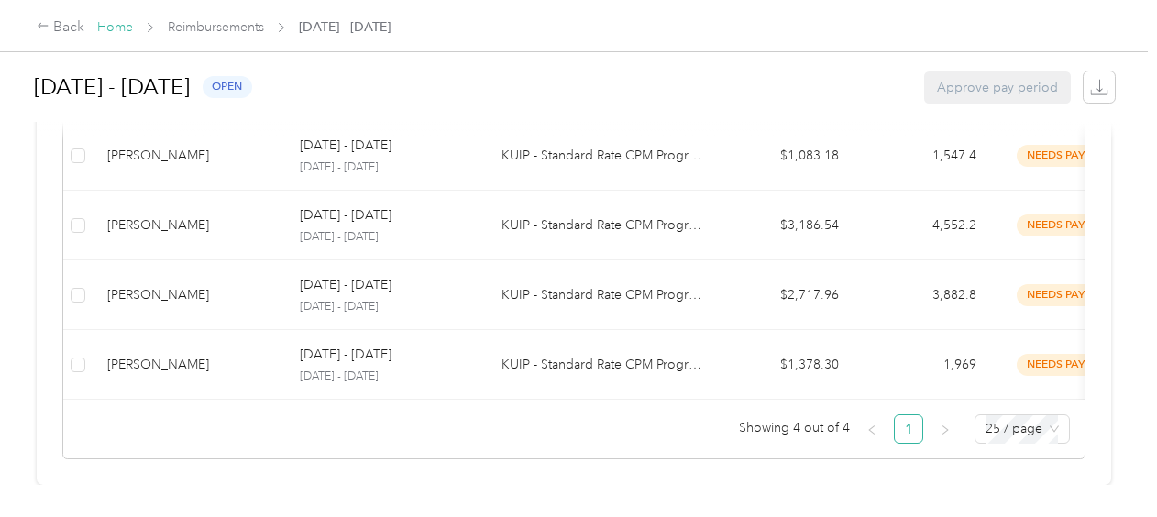
click at [121, 26] on link "Home" at bounding box center [115, 27] width 36 height 16
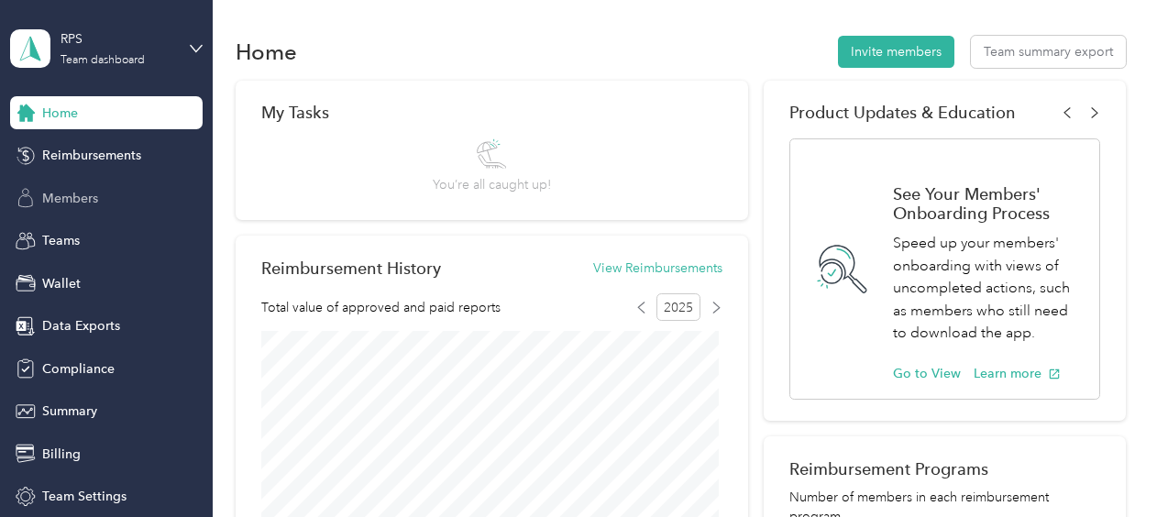
click at [69, 194] on span "Members" at bounding box center [70, 198] width 56 height 19
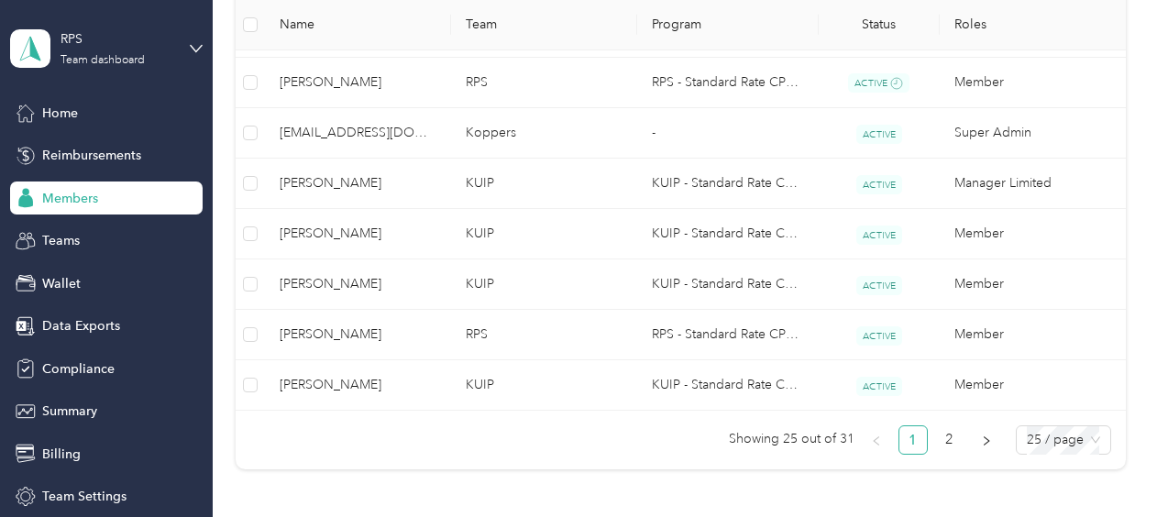
scroll to position [1194, 0]
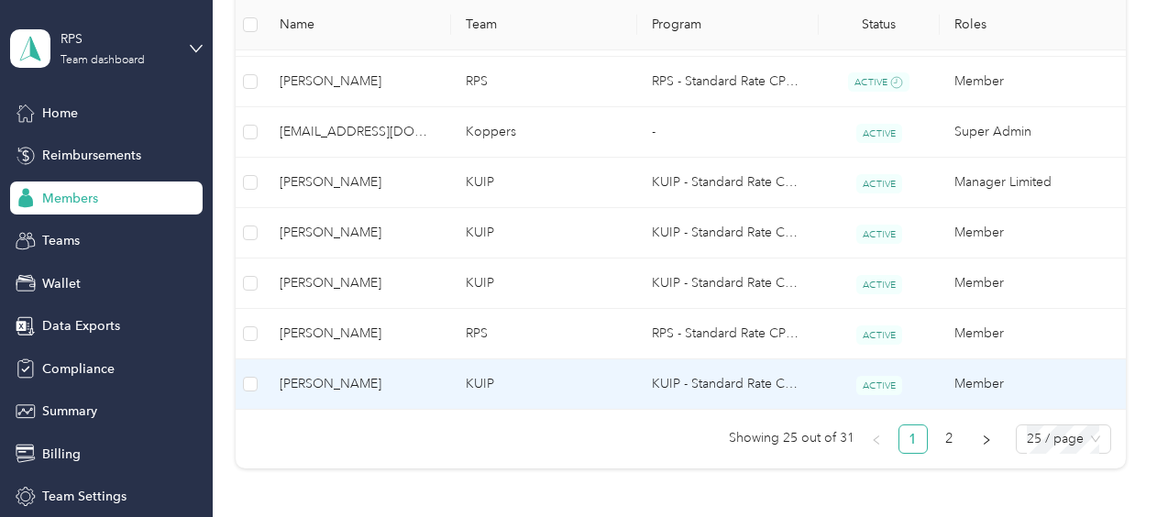
click at [387, 374] on span "[PERSON_NAME]" at bounding box center [358, 384] width 157 height 20
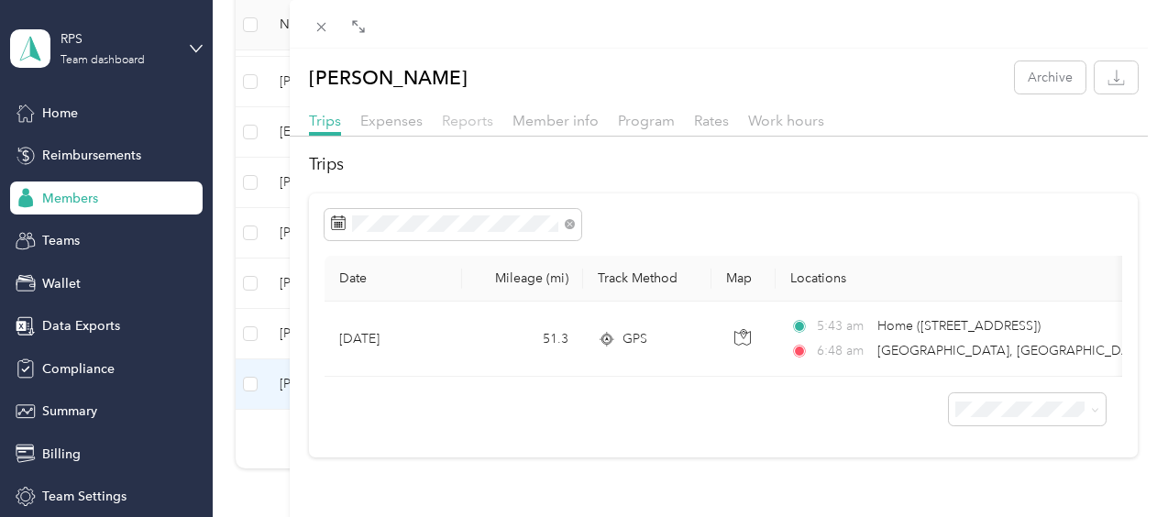
click at [473, 115] on span "Reports" at bounding box center [467, 120] width 51 height 17
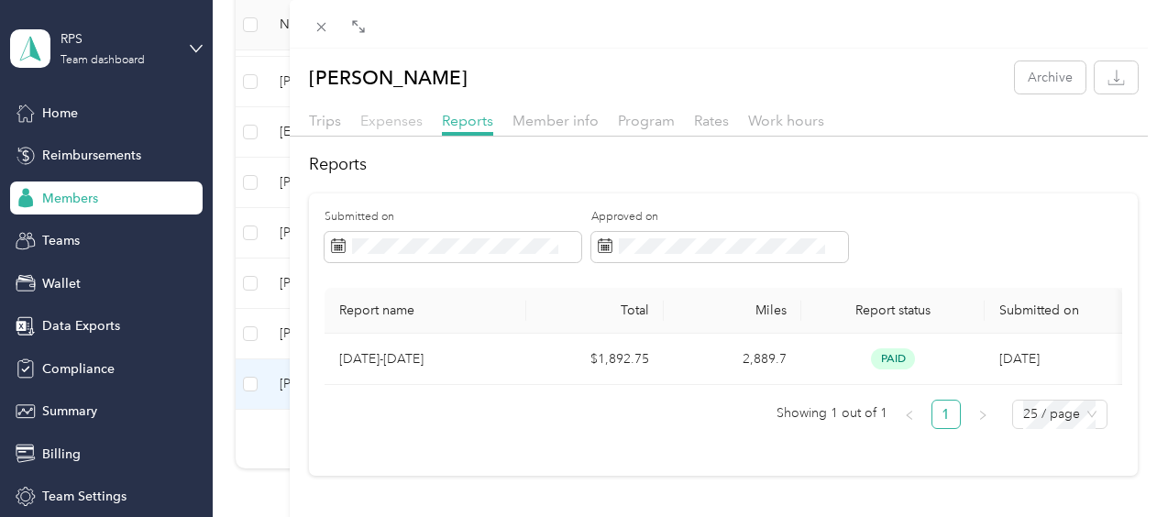
click at [396, 123] on span "Expenses" at bounding box center [391, 120] width 62 height 17
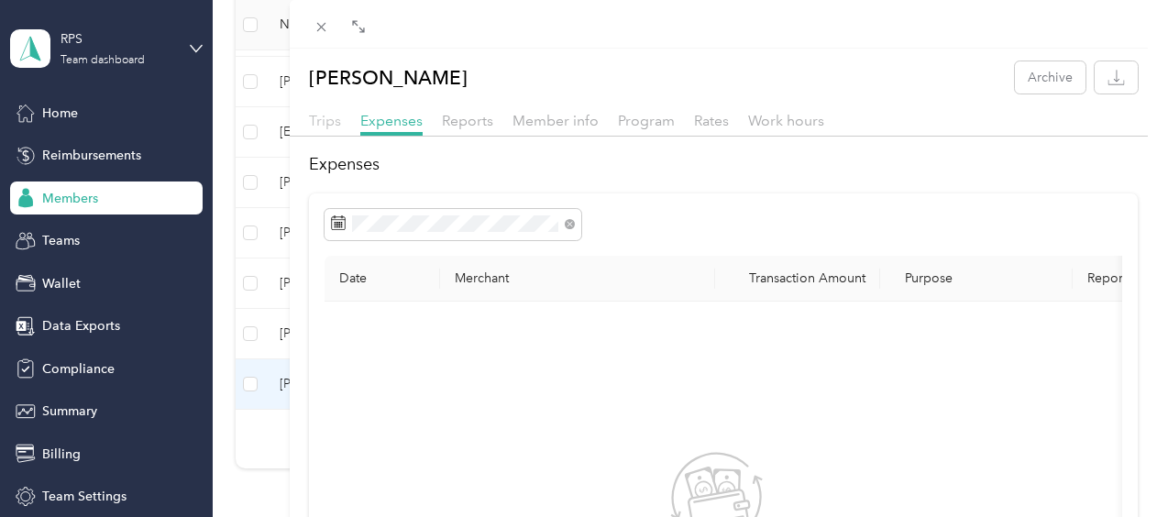
click at [317, 116] on span "Trips" at bounding box center [325, 120] width 32 height 17
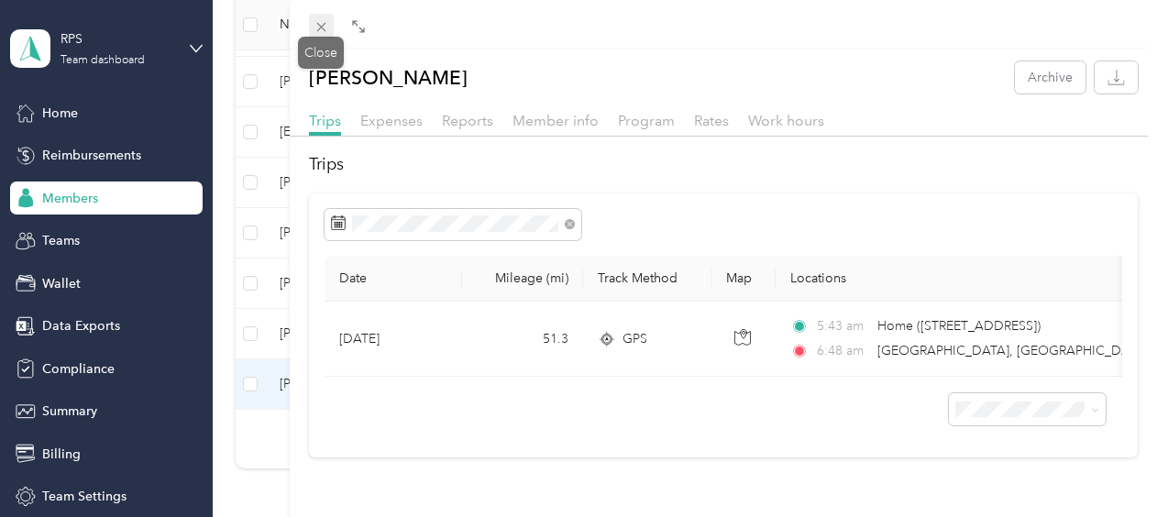
click at [325, 19] on icon at bounding box center [322, 27] width 16 height 16
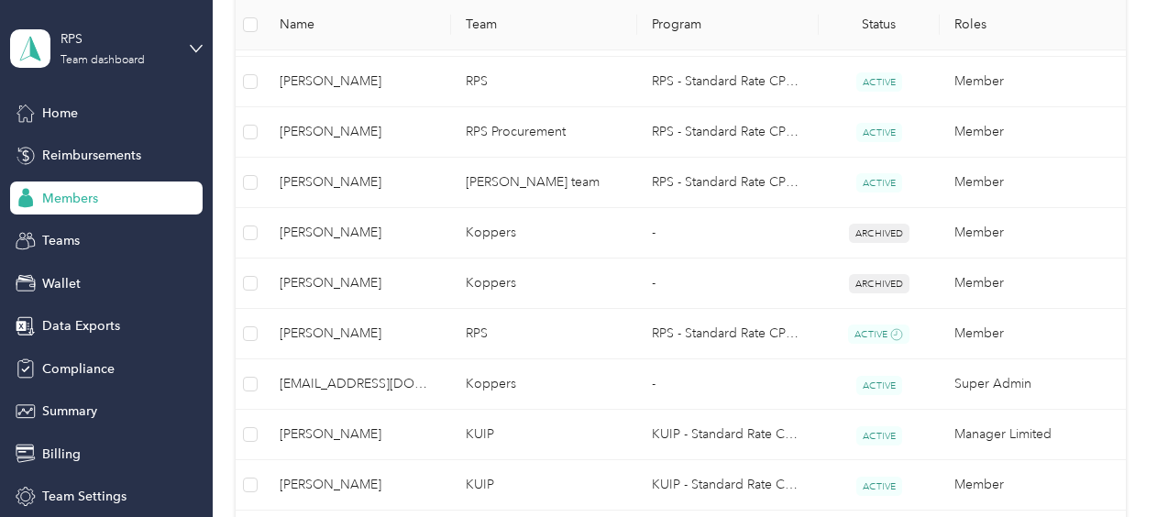
scroll to position [935, 0]
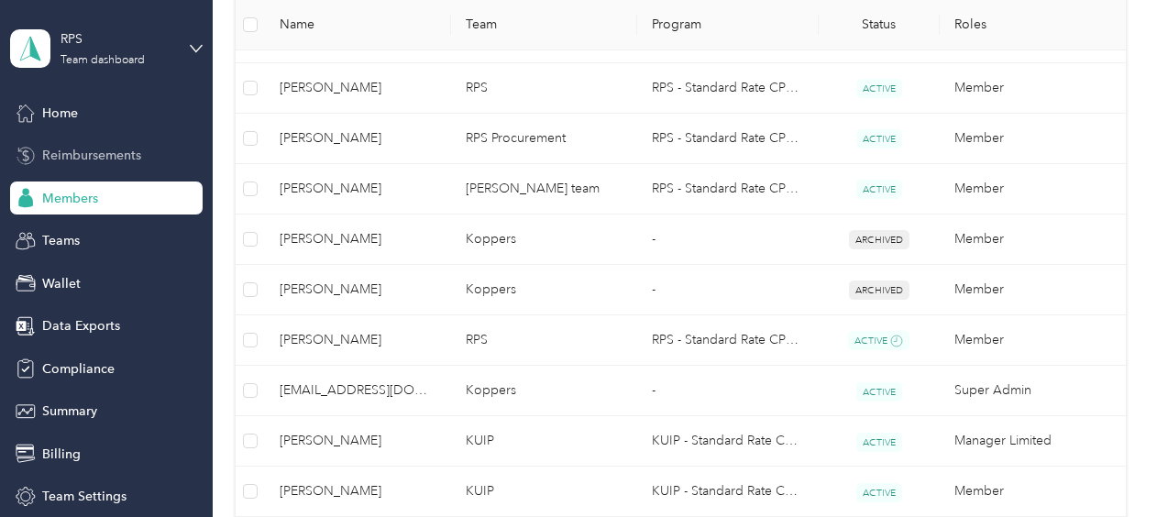
click at [103, 147] on span "Reimbursements" at bounding box center [91, 155] width 99 height 19
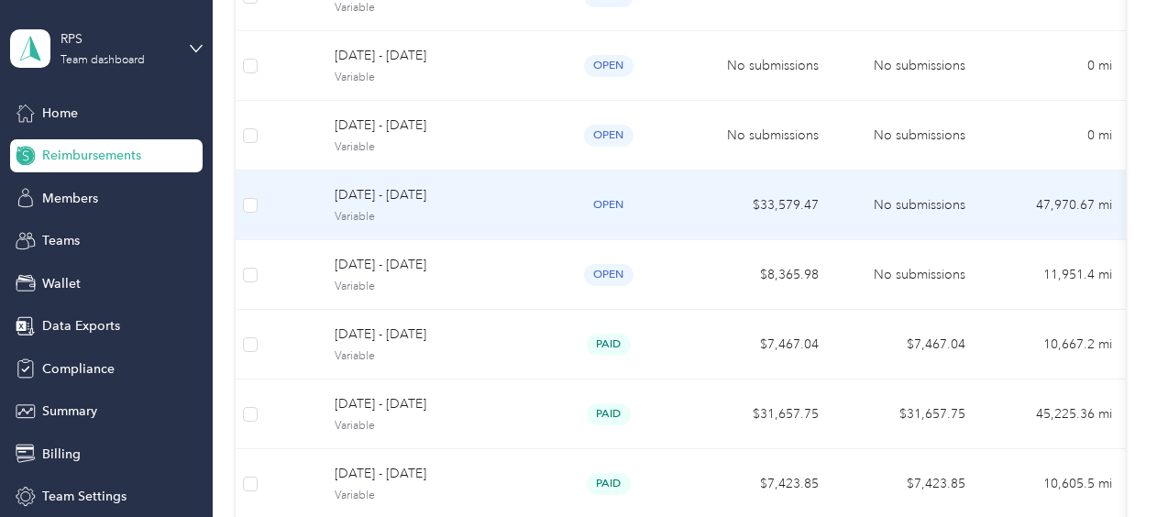
scroll to position [315, 0]
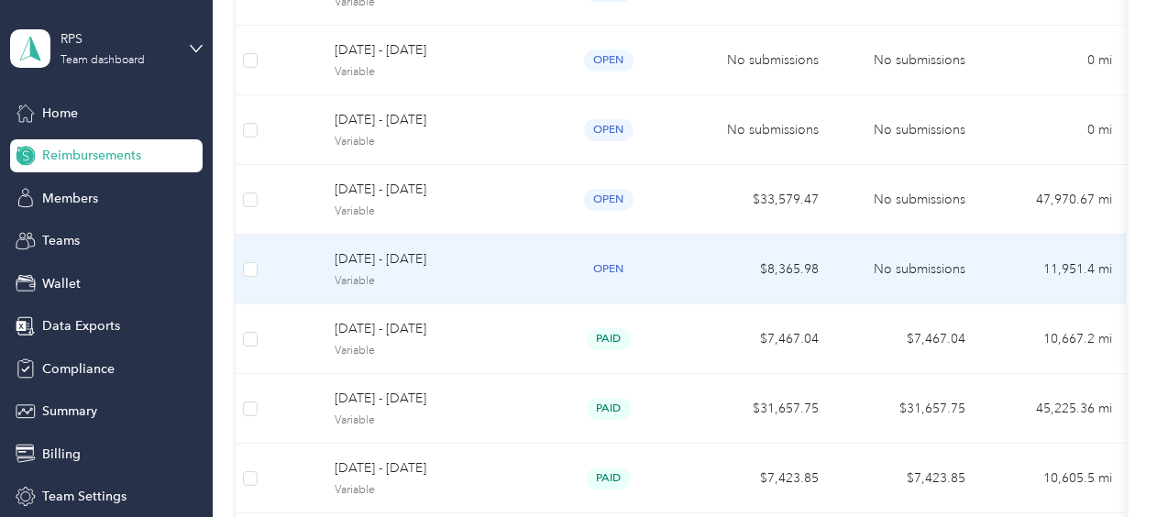
click at [535, 267] on td "open" at bounding box center [609, 270] width 156 height 70
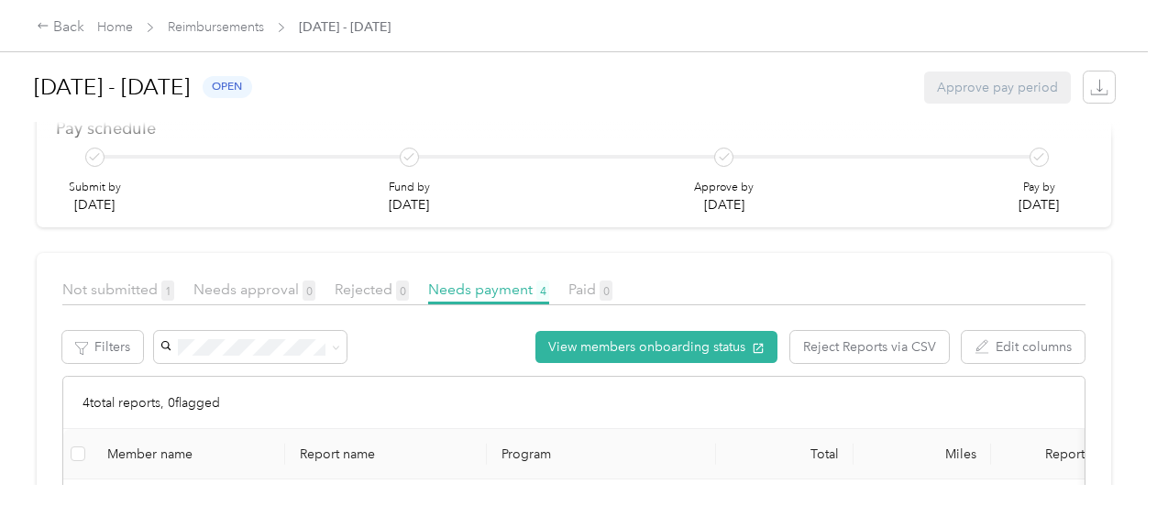
scroll to position [215, 0]
click at [112, 287] on span "Not submitted 1" at bounding box center [118, 289] width 112 height 17
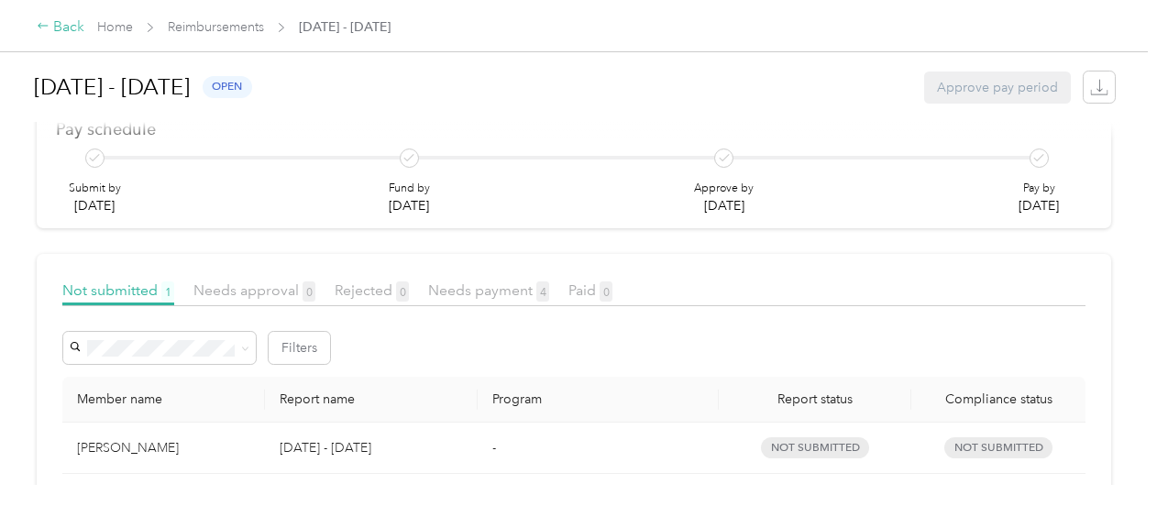
click at [67, 27] on div "Back" at bounding box center [61, 28] width 48 height 22
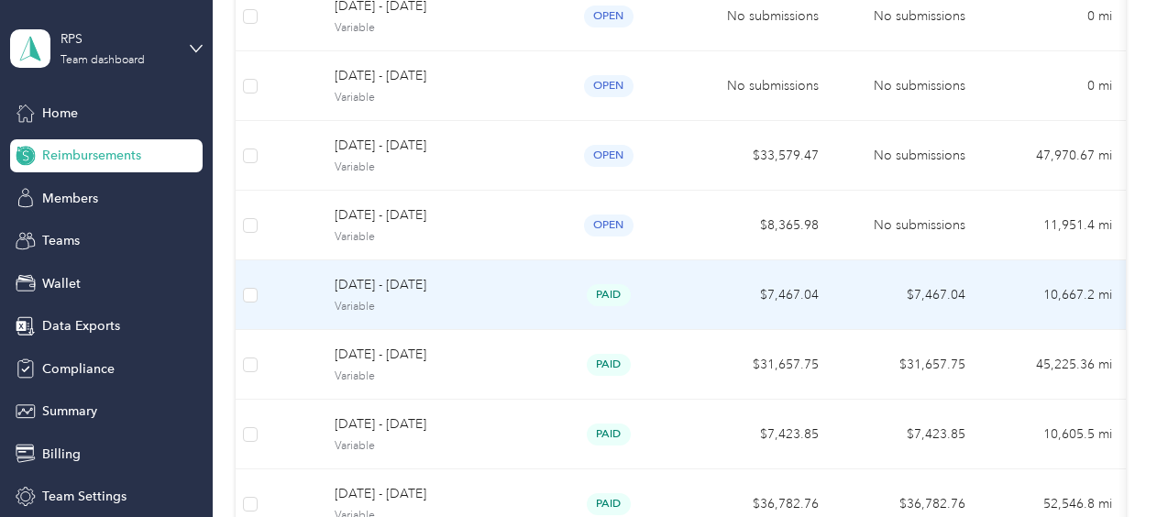
scroll to position [360, 0]
click at [453, 300] on span "Variable" at bounding box center [426, 306] width 182 height 17
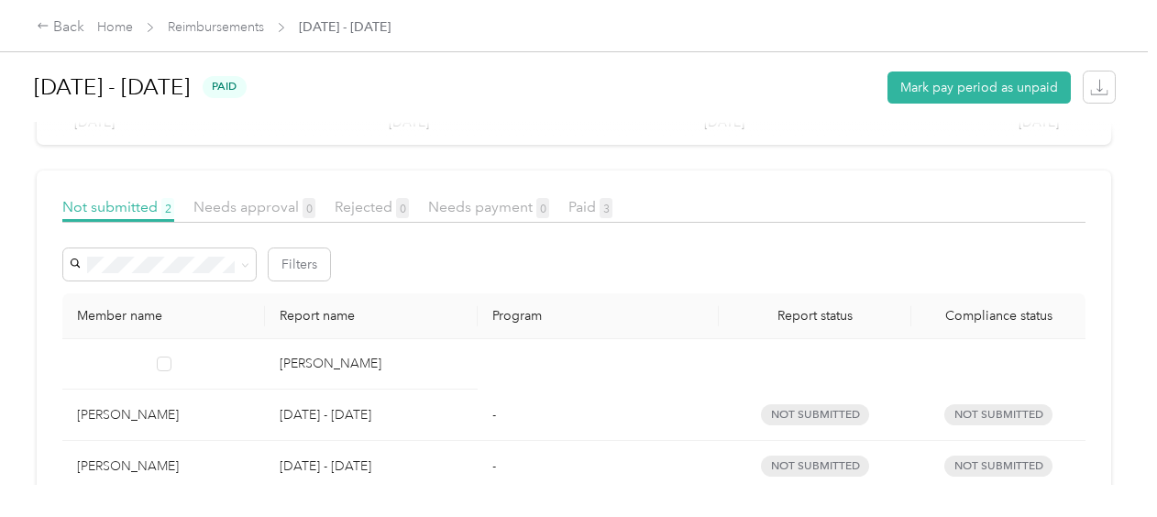
scroll to position [299, 0]
click at [589, 204] on span "Paid 3" at bounding box center [590, 205] width 44 height 17
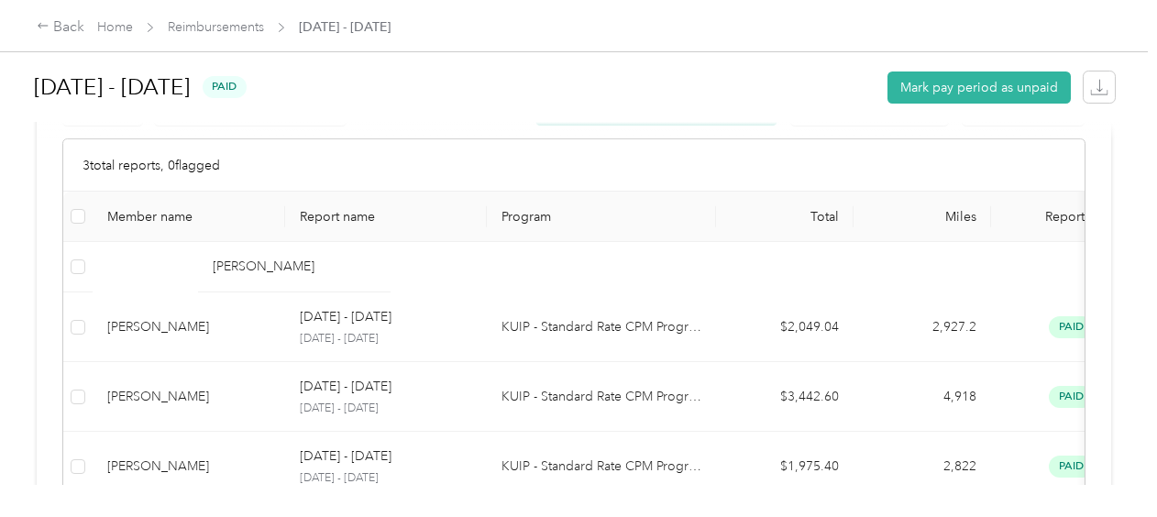
scroll to position [454, 0]
